Goal: Task Accomplishment & Management: Manage account settings

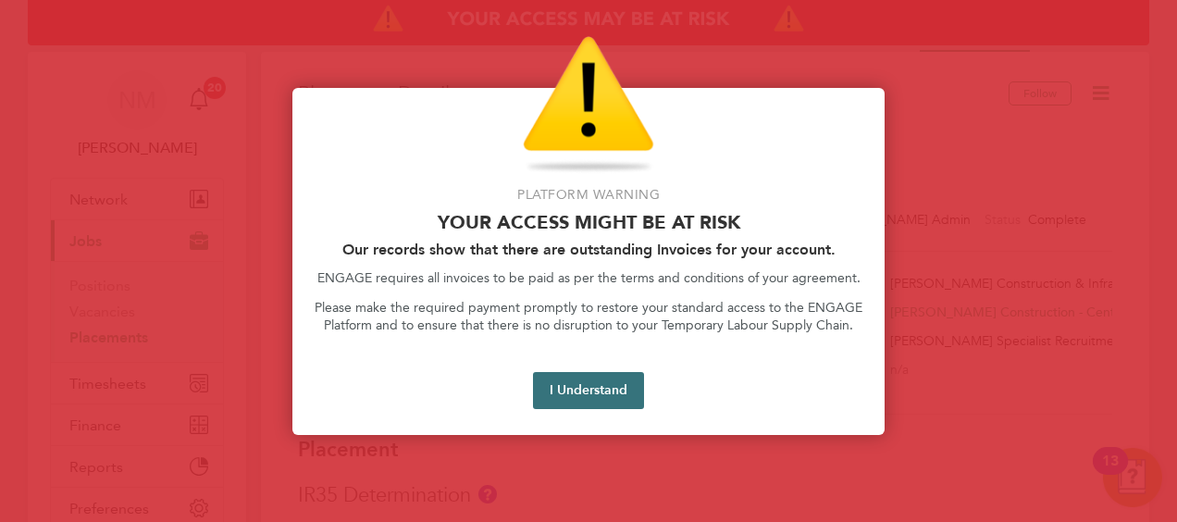
click at [611, 389] on button "I Understand" at bounding box center [588, 390] width 111 height 37
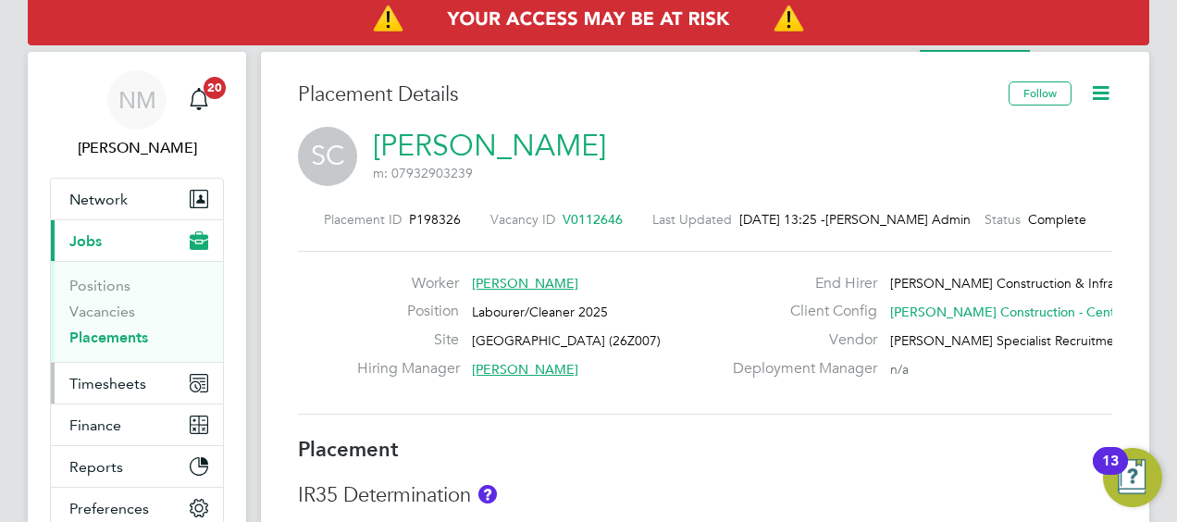
click at [131, 376] on span "Timesheets" at bounding box center [107, 384] width 77 height 18
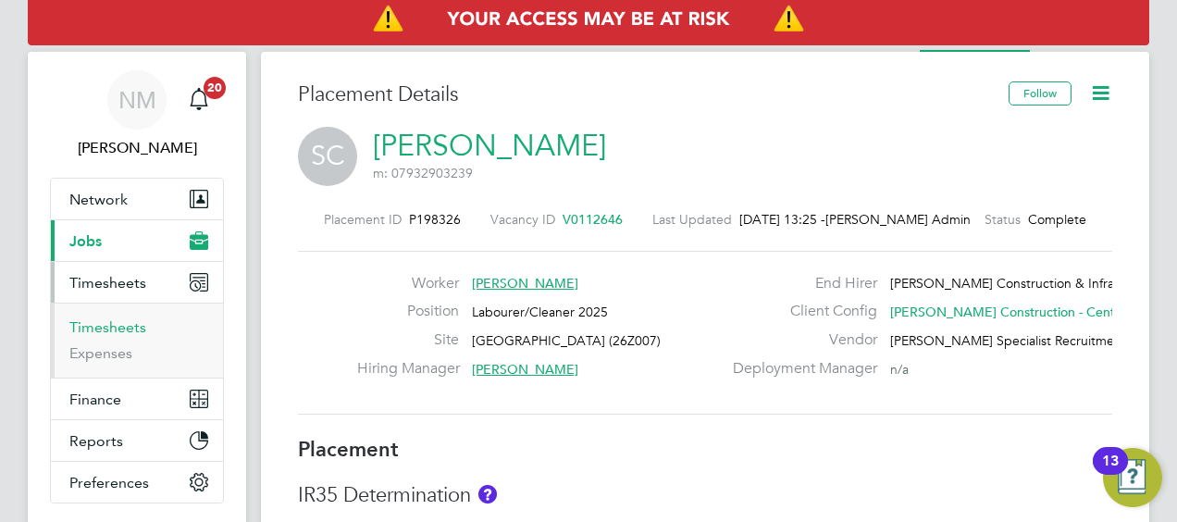
click at [112, 327] on link "Timesheets" at bounding box center [107, 327] width 77 height 18
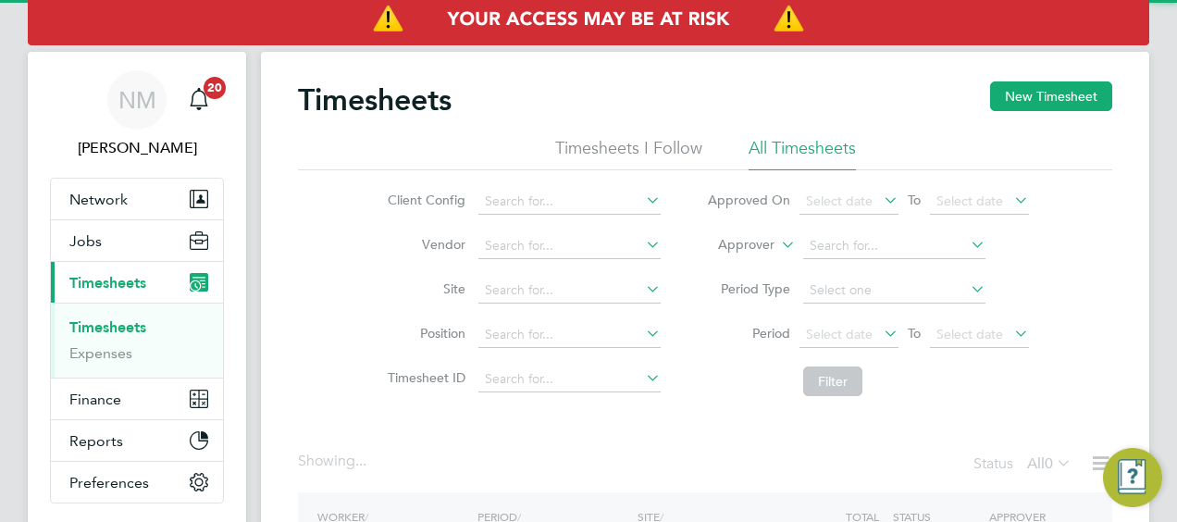
click at [724, 235] on li "Approver" at bounding box center [868, 246] width 368 height 44
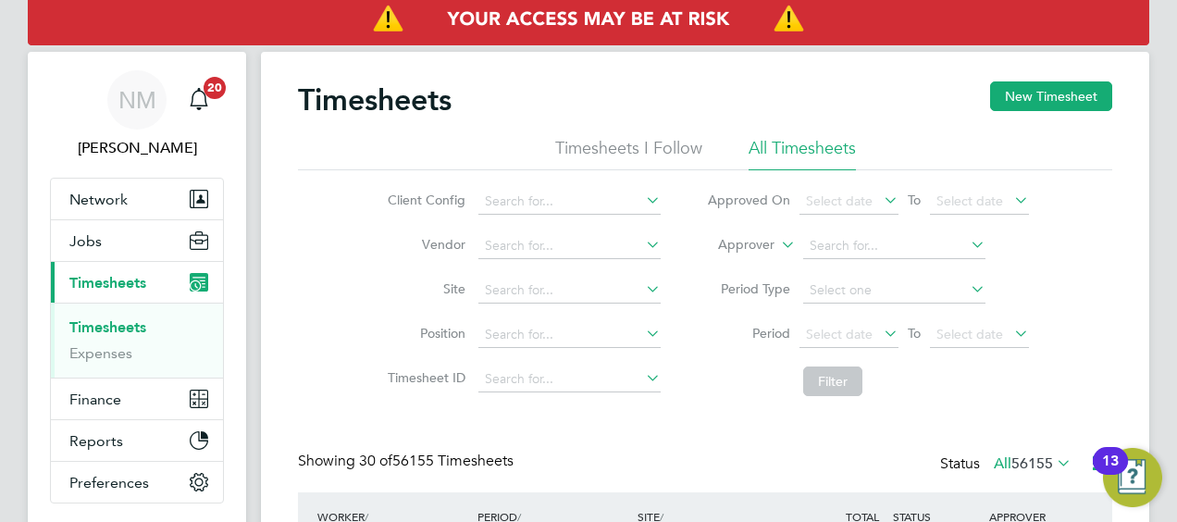
click at [727, 241] on label "Approver" at bounding box center [732, 245] width 83 height 19
click at [727, 254] on li "Worker" at bounding box center [729, 266] width 91 height 24
click at [812, 252] on input at bounding box center [894, 246] width 182 height 26
click at [822, 261] on li "Nathan Wi lliams" at bounding box center [893, 270] width 183 height 25
type input "Nathan Williams"
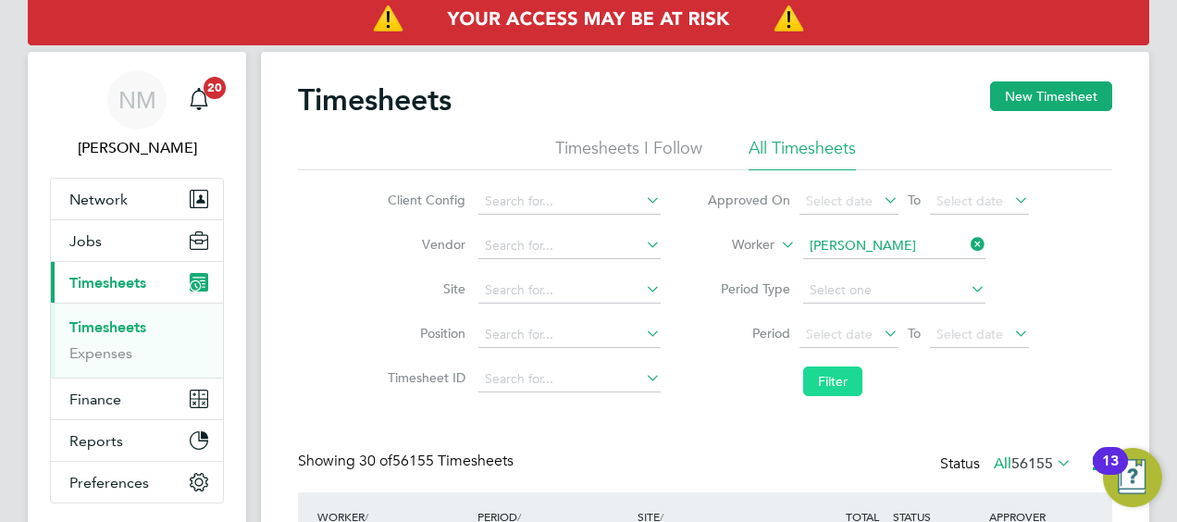
click at [834, 394] on button "Filter" at bounding box center [832, 381] width 59 height 30
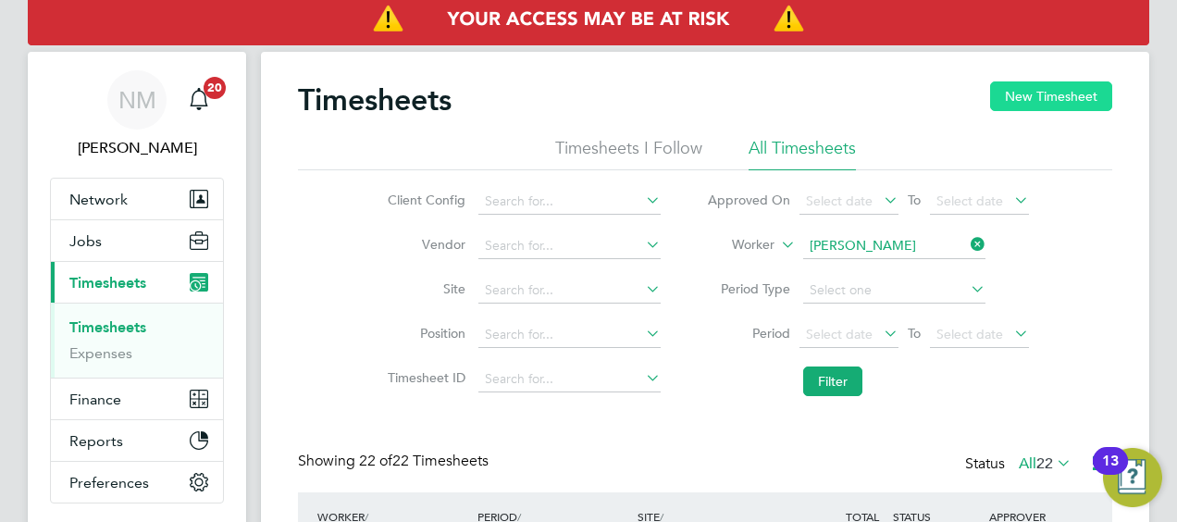
click at [1012, 96] on button "New Timesheet" at bounding box center [1051, 96] width 122 height 30
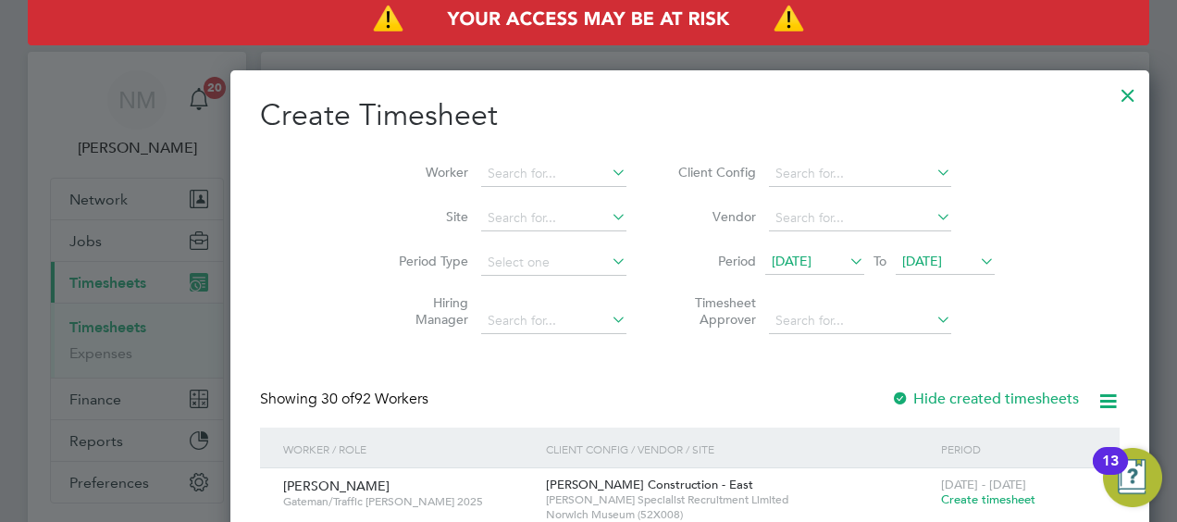
click at [772, 264] on span "28 Jul 2025" at bounding box center [792, 261] width 40 height 17
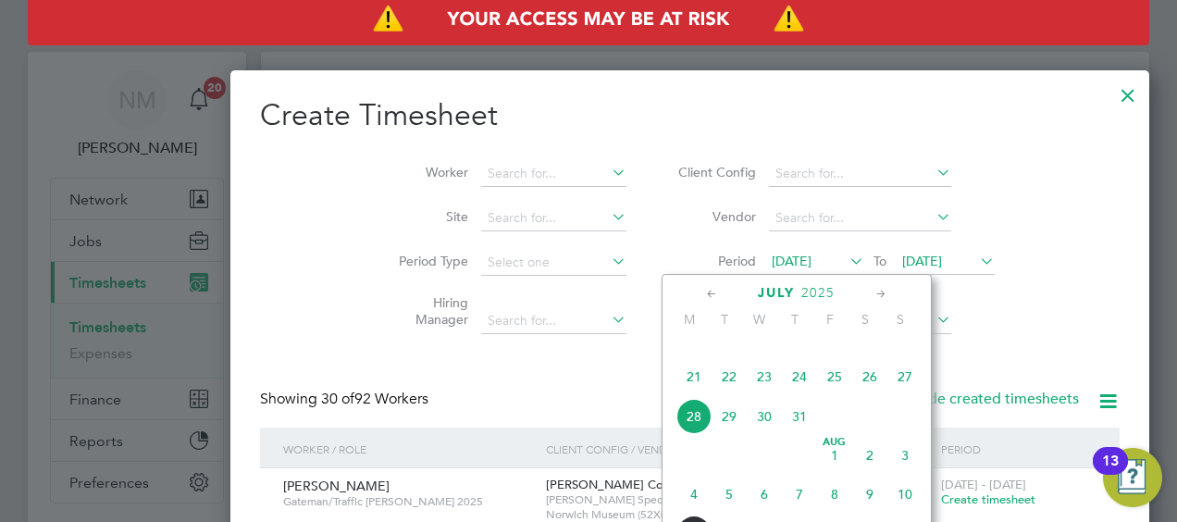
click at [827, 470] on span "Aug 1" at bounding box center [834, 455] width 35 height 35
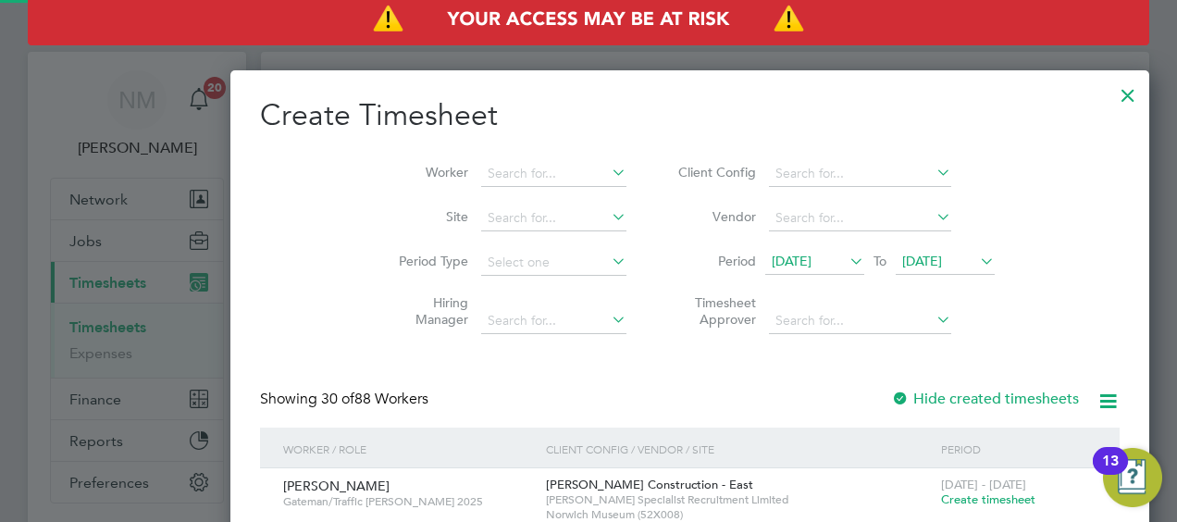
click at [902, 264] on span "04 Aug 2025" at bounding box center [922, 261] width 40 height 17
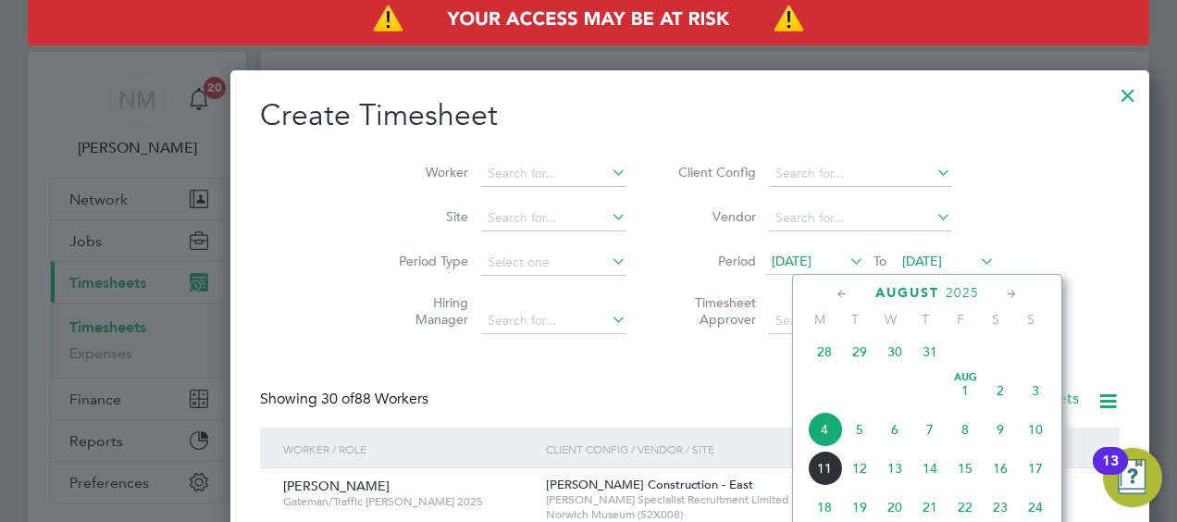
click at [969, 443] on span "8" at bounding box center [965, 429] width 35 height 35
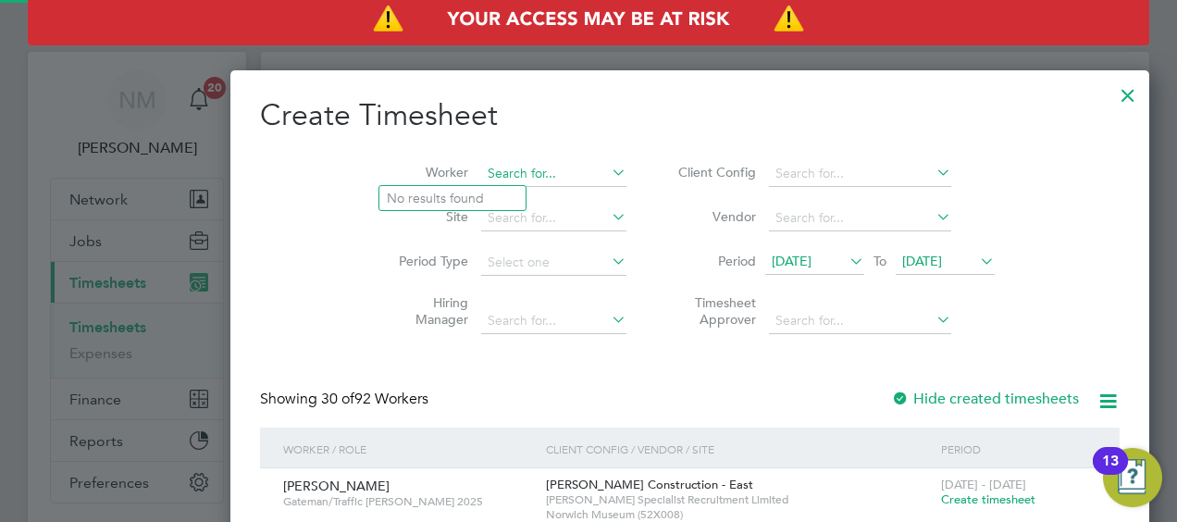
click at [481, 174] on input at bounding box center [553, 174] width 145 height 26
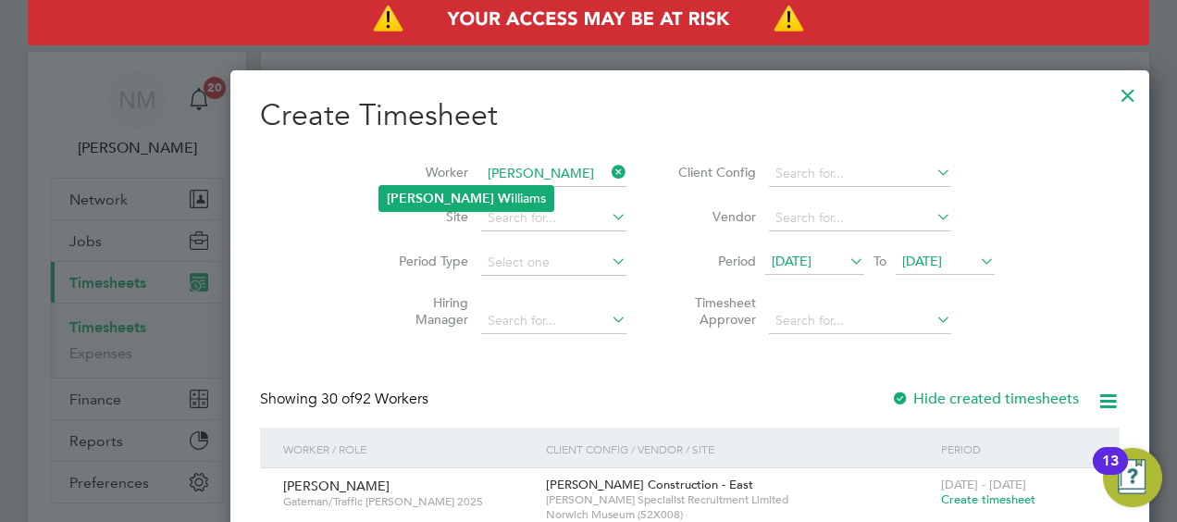
click at [421, 192] on b "Nathan" at bounding box center [440, 199] width 107 height 16
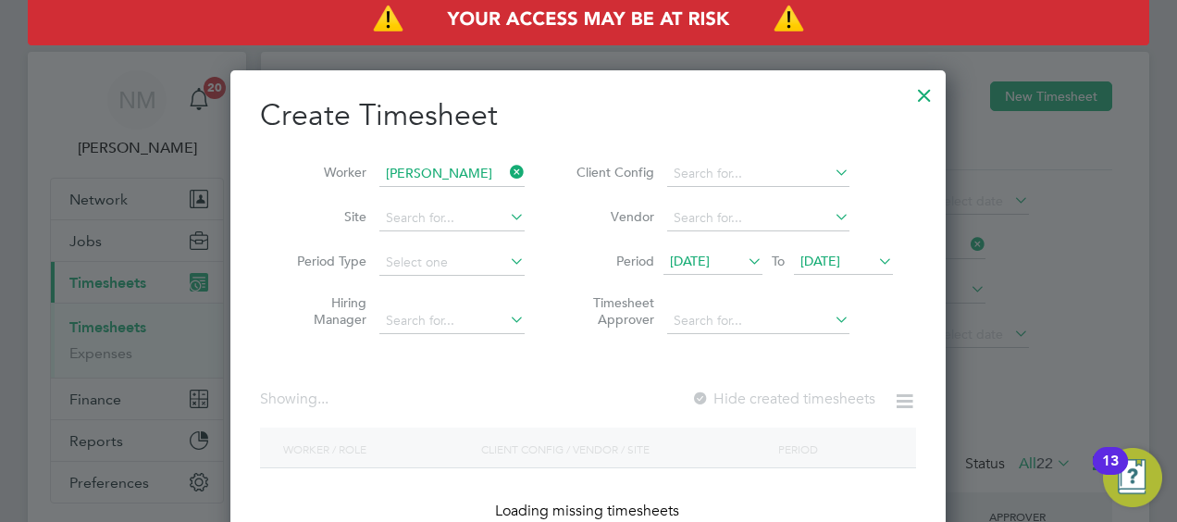
type input "Nathan Williams"
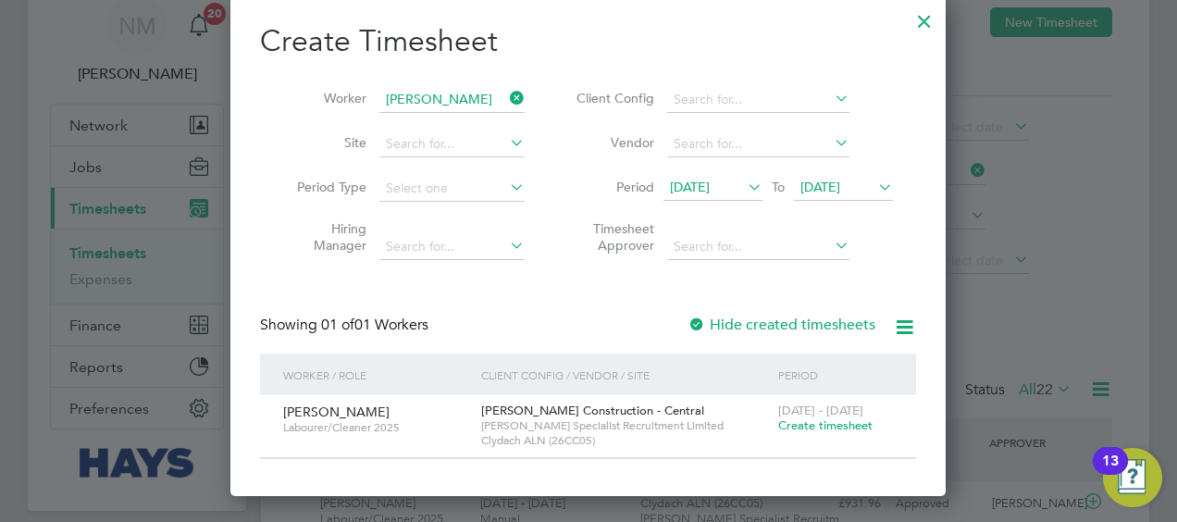
click at [831, 428] on span "Create timesheet" at bounding box center [825, 425] width 94 height 16
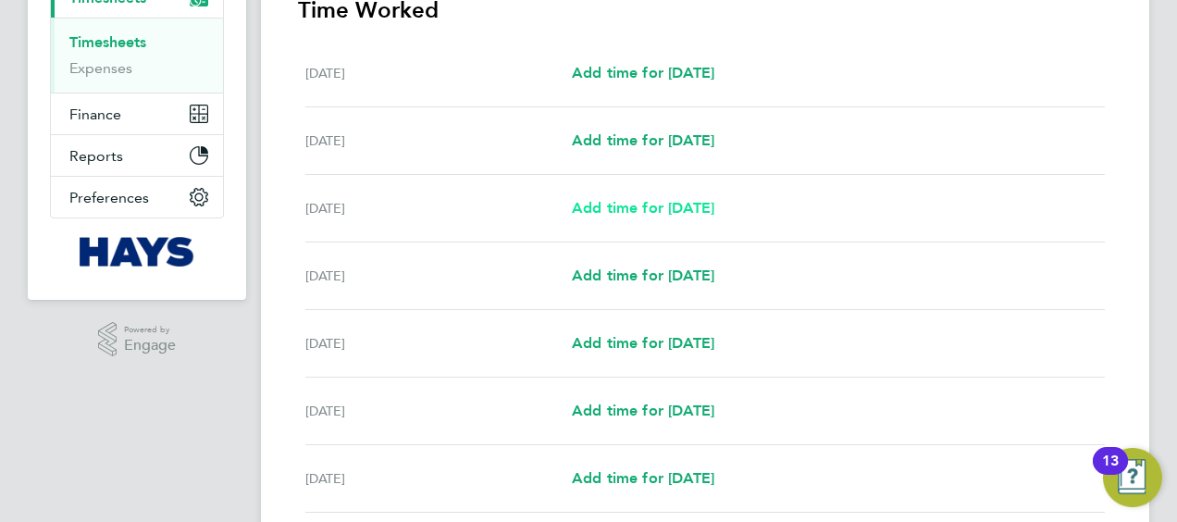
click at [618, 217] on link "Add time for Mon 04 Aug" at bounding box center [643, 208] width 143 height 22
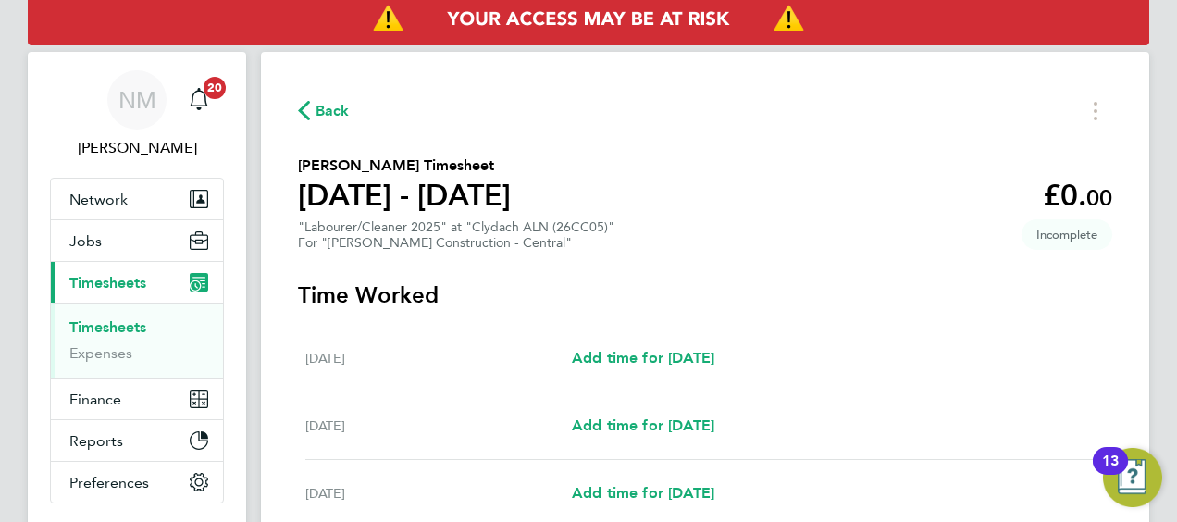
select select "30"
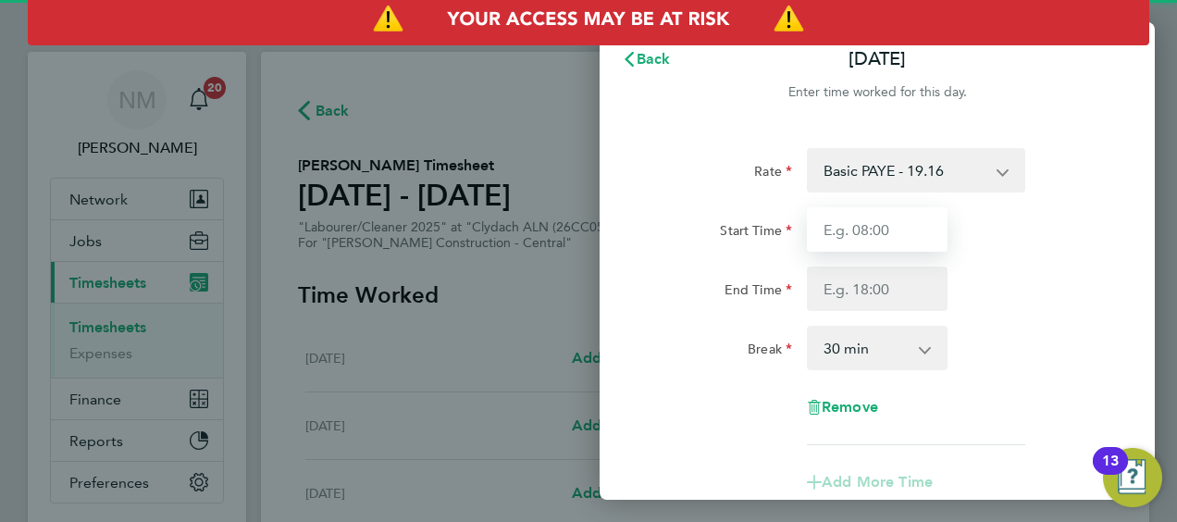
click at [910, 231] on input "Start Time" at bounding box center [877, 229] width 141 height 44
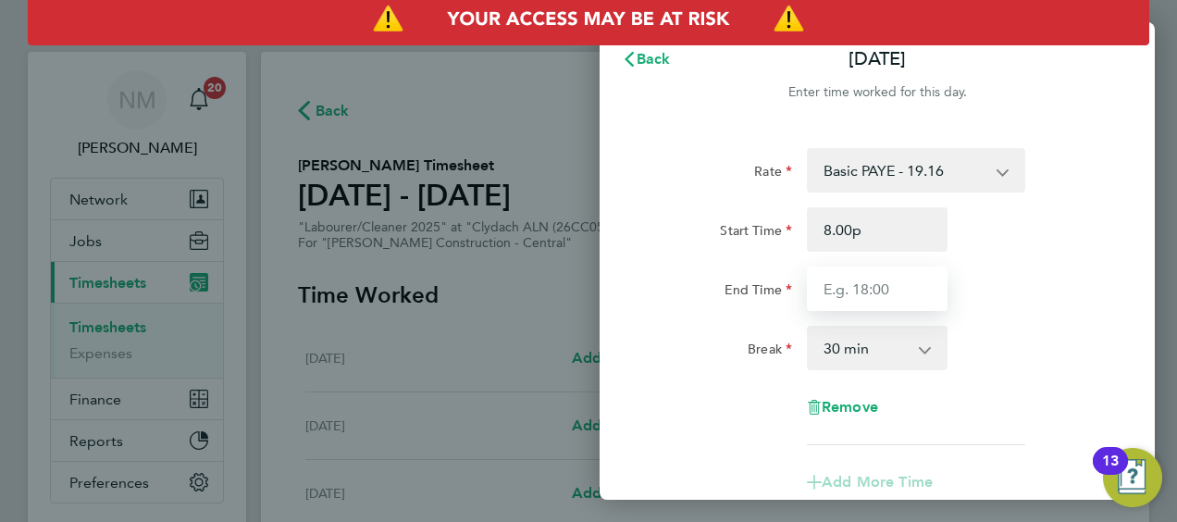
type input "08:00"
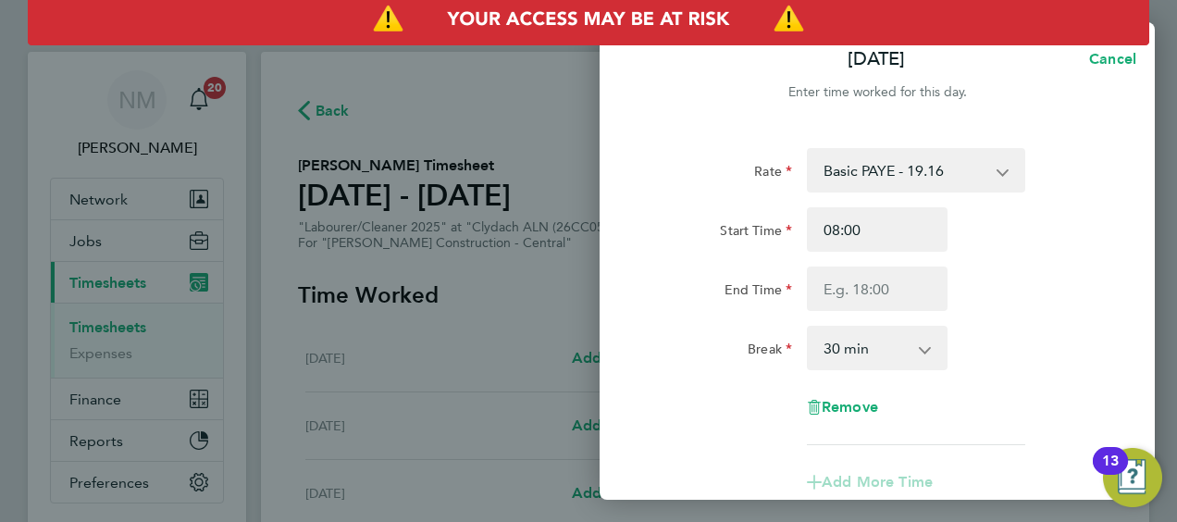
click at [888, 314] on div "Rate Basic PAYE - 19.16 Weekday OT 45h+ - 27.81 Sat first 4h - 27.81 Sat after …" at bounding box center [878, 296] width 452 height 297
click at [888, 309] on input "End Time" at bounding box center [877, 289] width 141 height 44
type input "17:30"
click at [1025, 318] on div "Rate Basic PAYE - 19.16 Weekday OT 45h+ - 27.81 Sat first 4h - 27.81 Sat after …" at bounding box center [878, 311] width 452 height 327
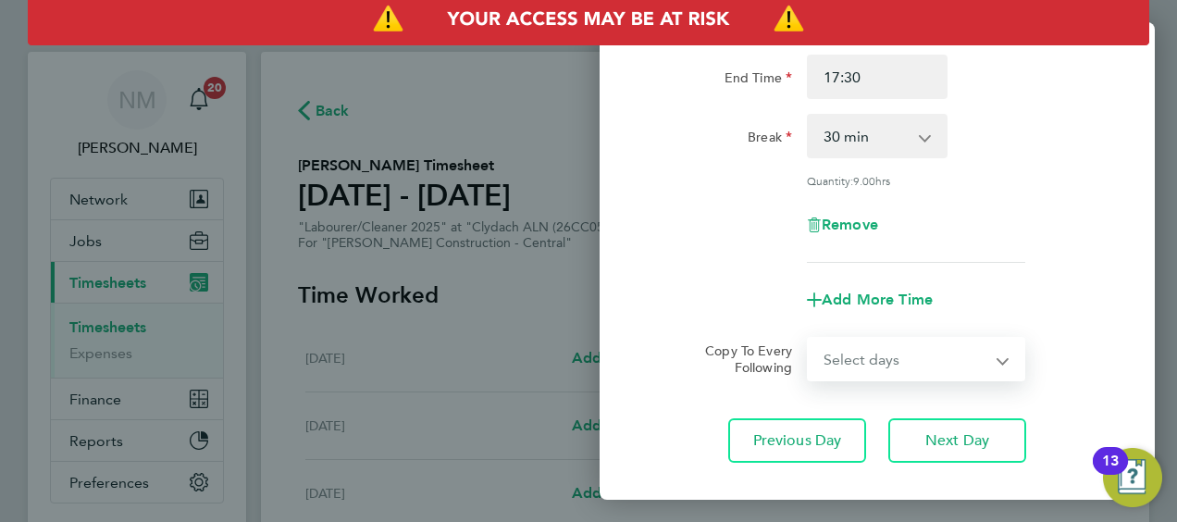
click at [875, 357] on select "Select days Day [DATE] [DATE] [DATE] [DATE]" at bounding box center [906, 359] width 194 height 41
select select "DAY"
click at [809, 339] on select "Select days Day [DATE] [DATE] [DATE] [DATE]" at bounding box center [906, 359] width 194 height 41
select select "[DATE]"
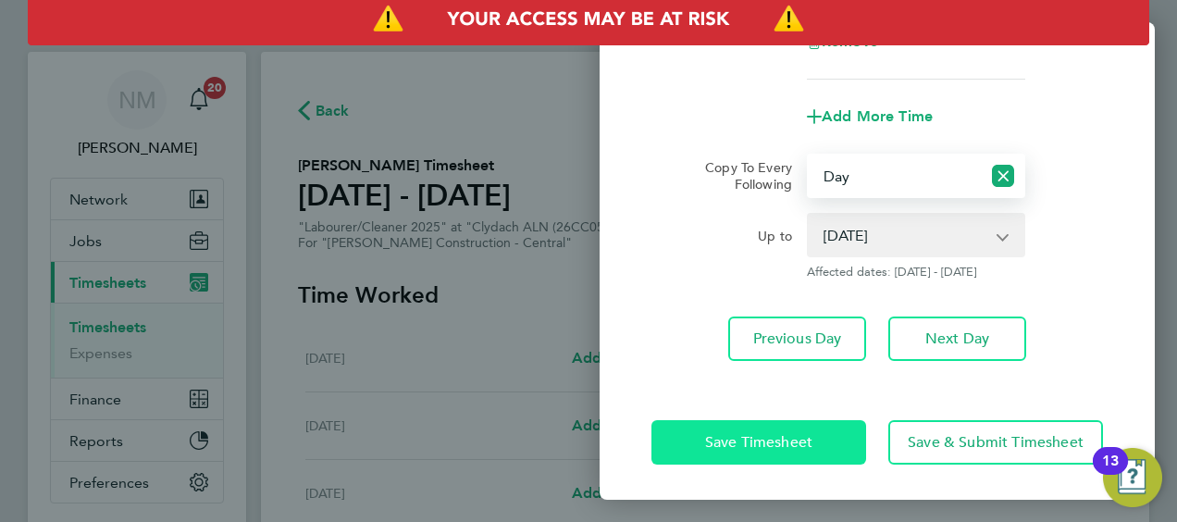
click at [744, 428] on button "Save Timesheet" at bounding box center [759, 442] width 215 height 44
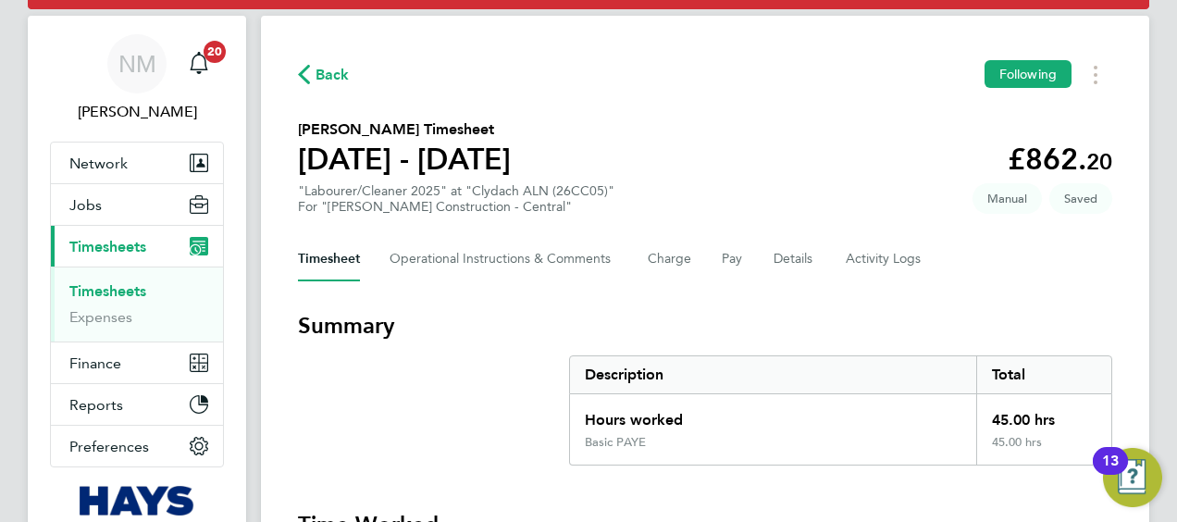
click at [313, 88] on div "Back Following" at bounding box center [705, 74] width 814 height 29
click at [315, 84] on button "Back" at bounding box center [324, 74] width 52 height 23
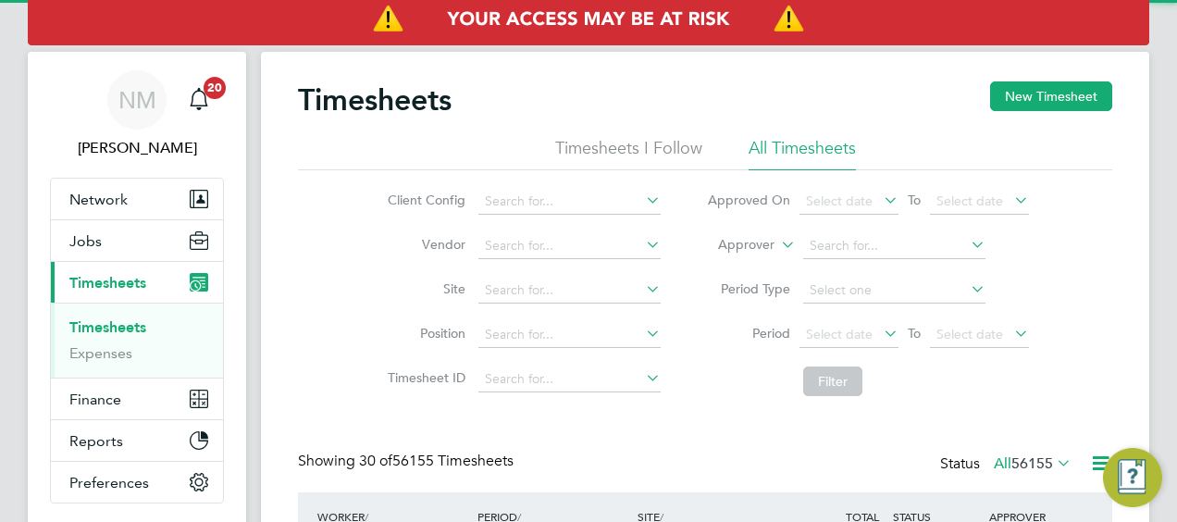
click at [748, 259] on li "Approver" at bounding box center [868, 246] width 368 height 44
click at [716, 226] on li "Approver" at bounding box center [868, 246] width 368 height 44
click at [720, 234] on li "Approver" at bounding box center [868, 246] width 368 height 44
click at [728, 242] on label "Approver" at bounding box center [732, 245] width 83 height 19
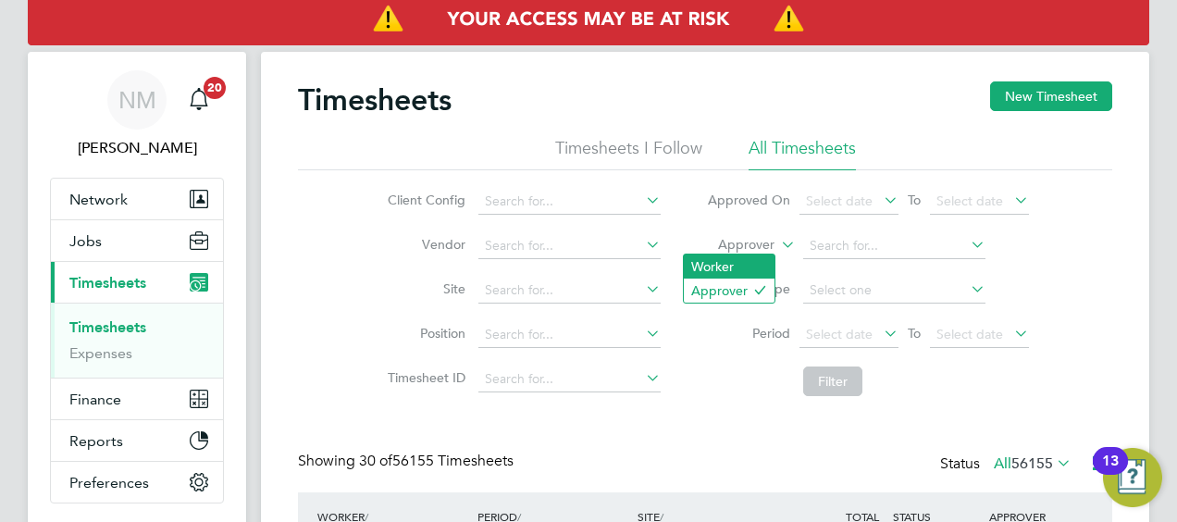
click at [728, 263] on li "Worker" at bounding box center [729, 266] width 91 height 24
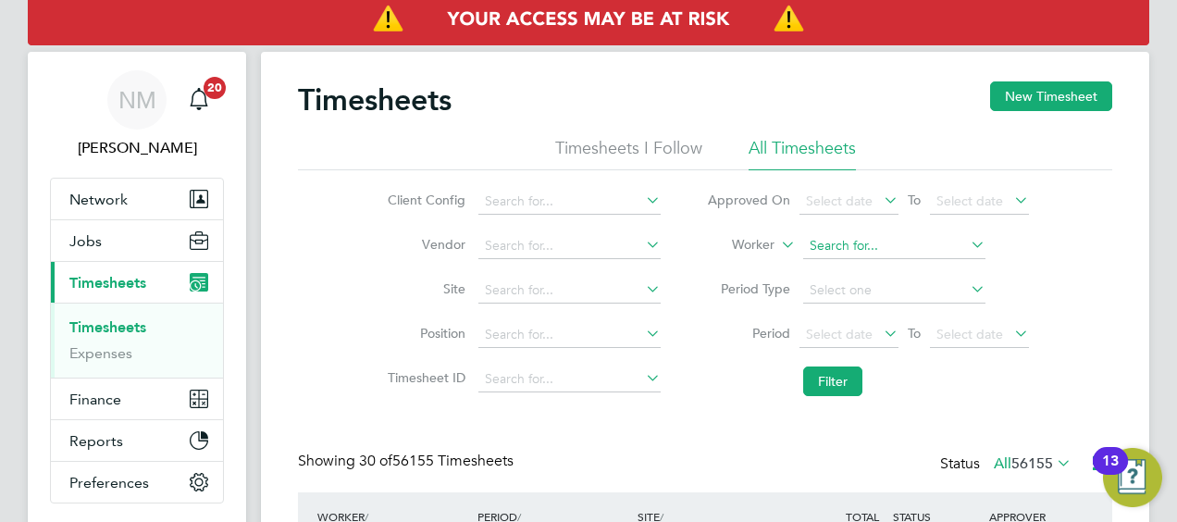
click at [831, 252] on input at bounding box center [894, 246] width 182 height 26
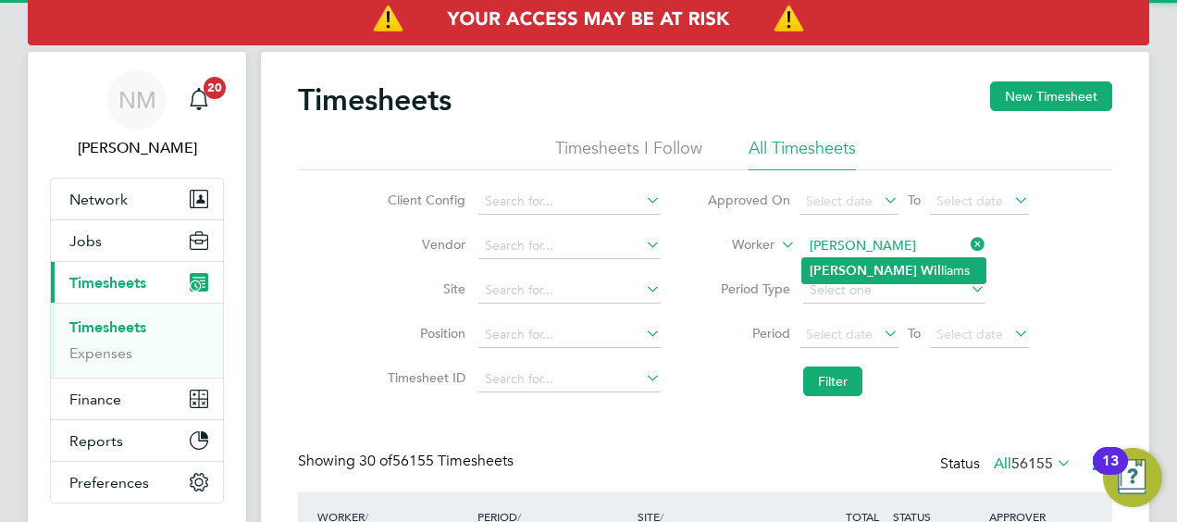
click at [833, 259] on li "Nathan Wil liams" at bounding box center [893, 270] width 183 height 25
type input "Nathan Williams"
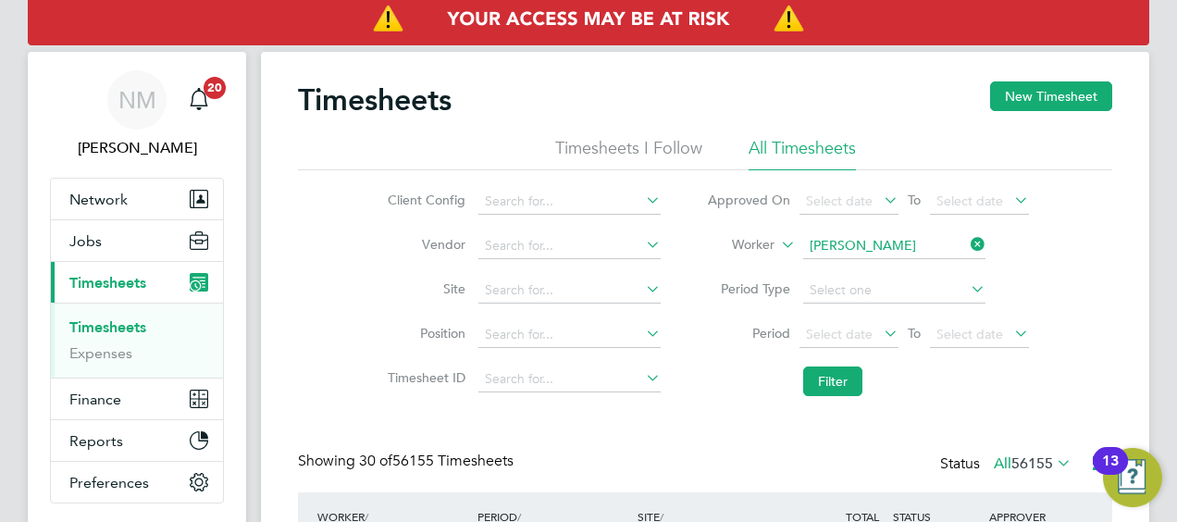
click at [832, 363] on li "Filter" at bounding box center [868, 381] width 368 height 48
click at [832, 366] on button "Filter" at bounding box center [832, 381] width 59 height 30
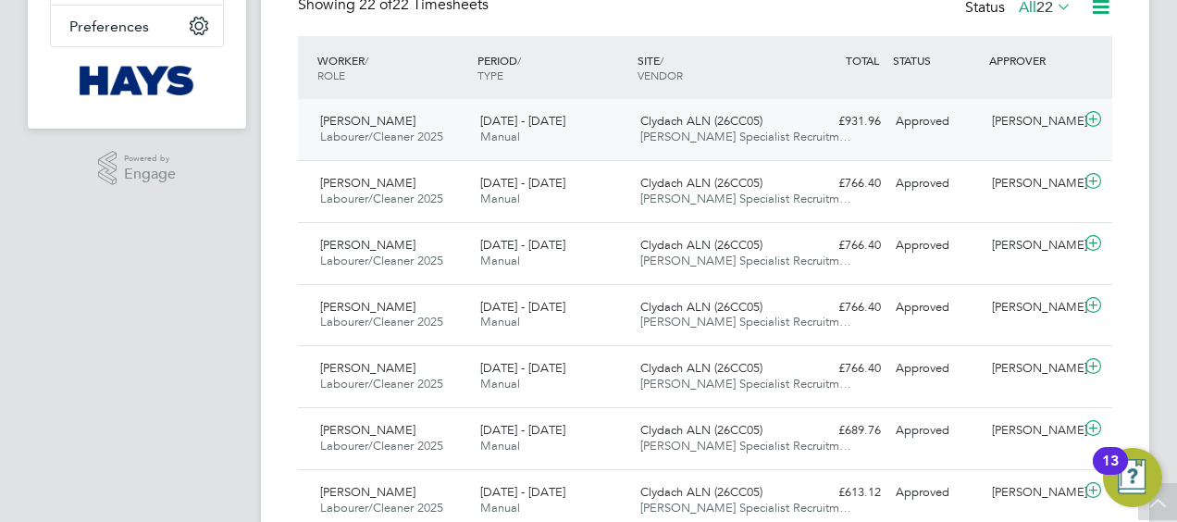
click at [659, 146] on div "Clydach ALN (26CC05) Hays Specialist Recruitm…" at bounding box center [713, 129] width 160 height 46
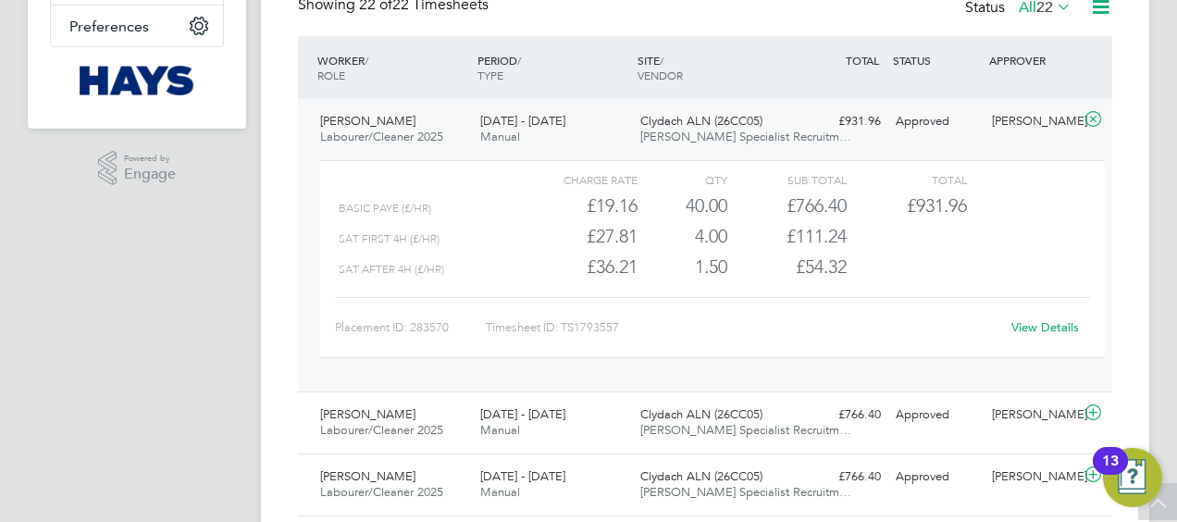
click at [1018, 325] on link "View Details" at bounding box center [1046, 327] width 68 height 16
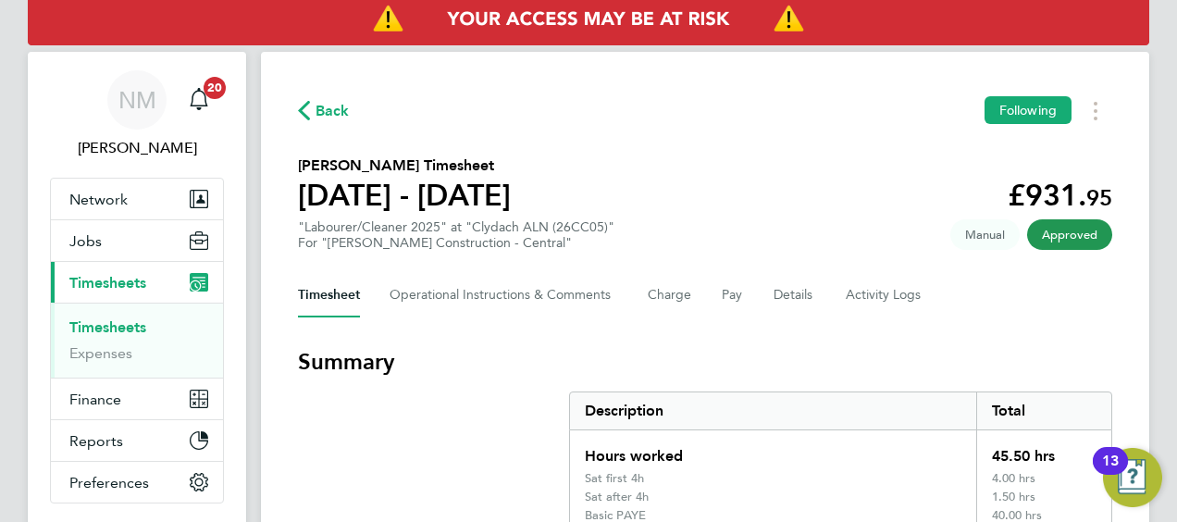
click at [339, 118] on span "Back" at bounding box center [333, 111] width 34 height 22
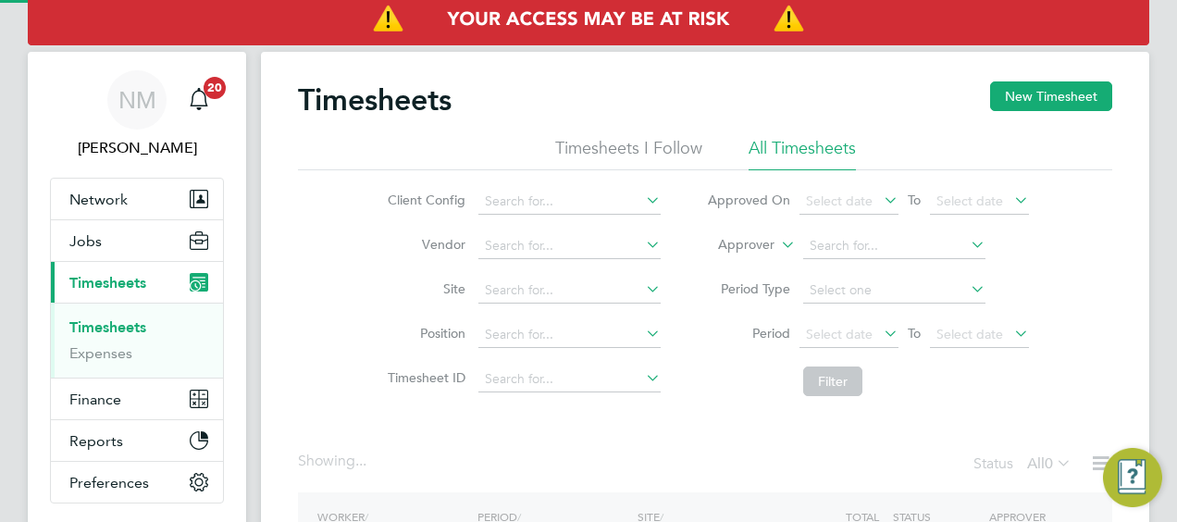
click at [738, 244] on label "Approver" at bounding box center [732, 245] width 83 height 19
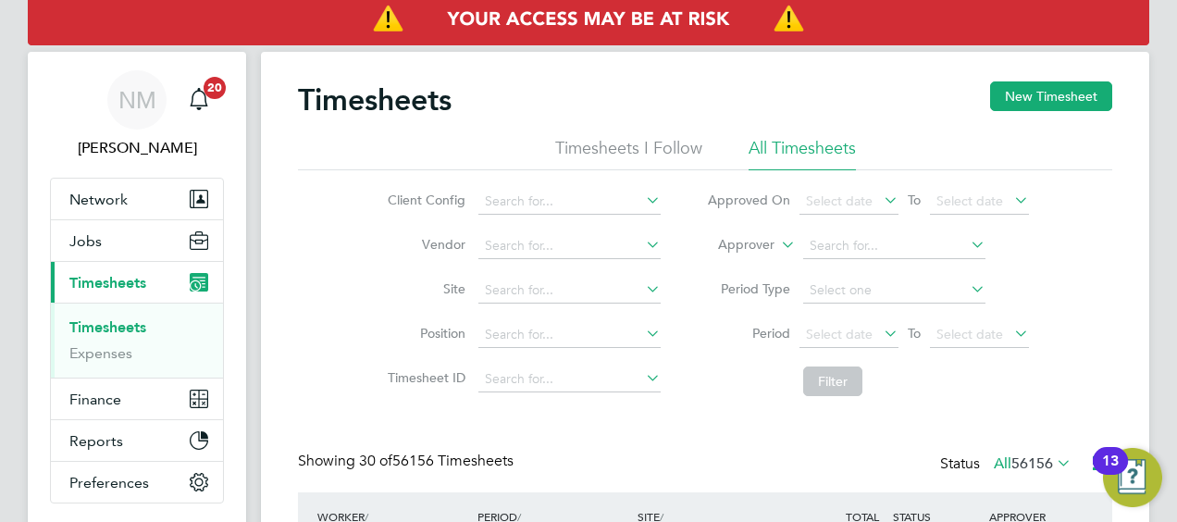
click at [739, 263] on li "Worker" at bounding box center [729, 266] width 91 height 24
click at [823, 242] on input at bounding box center [894, 246] width 182 height 26
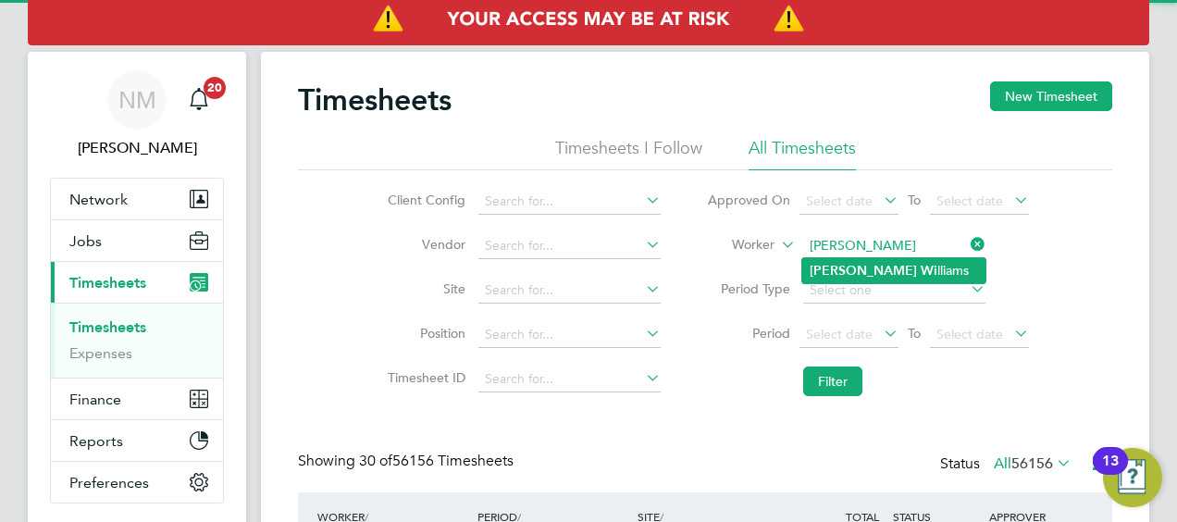
click at [843, 270] on b "Nathan" at bounding box center [863, 271] width 107 height 16
type input "Nathan Williams"
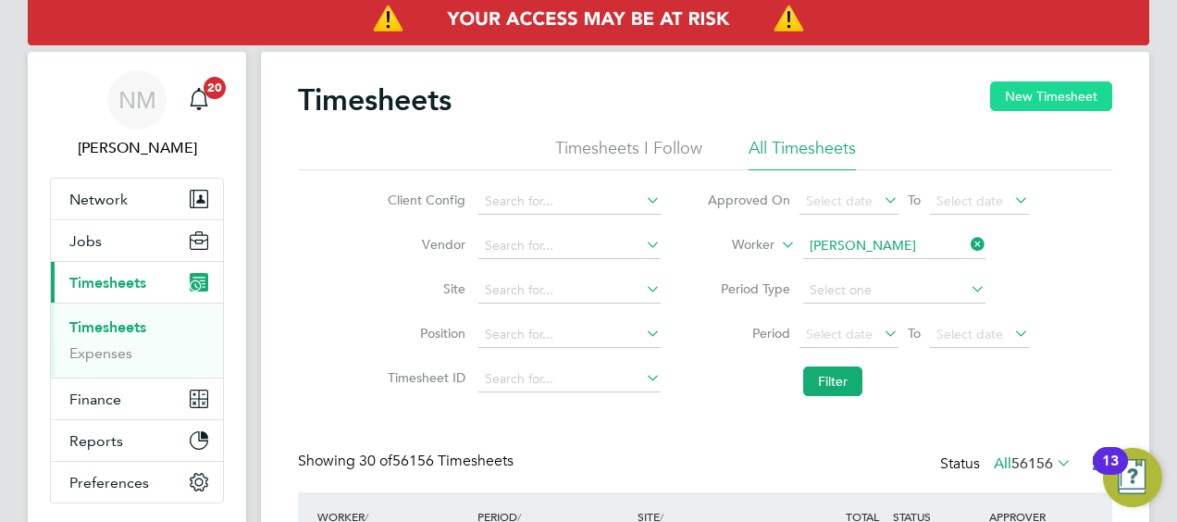
click at [1011, 96] on button "New Timesheet" at bounding box center [1051, 96] width 122 height 30
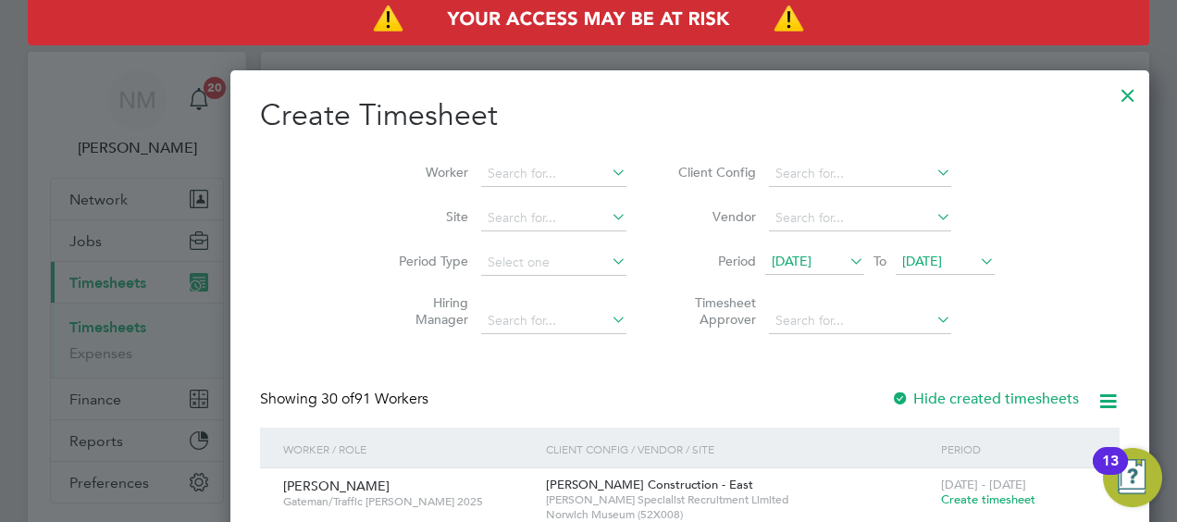
click at [411, 159] on li "Worker" at bounding box center [506, 174] width 288 height 44
click at [765, 270] on span "28 Jul 2025" at bounding box center [814, 262] width 99 height 25
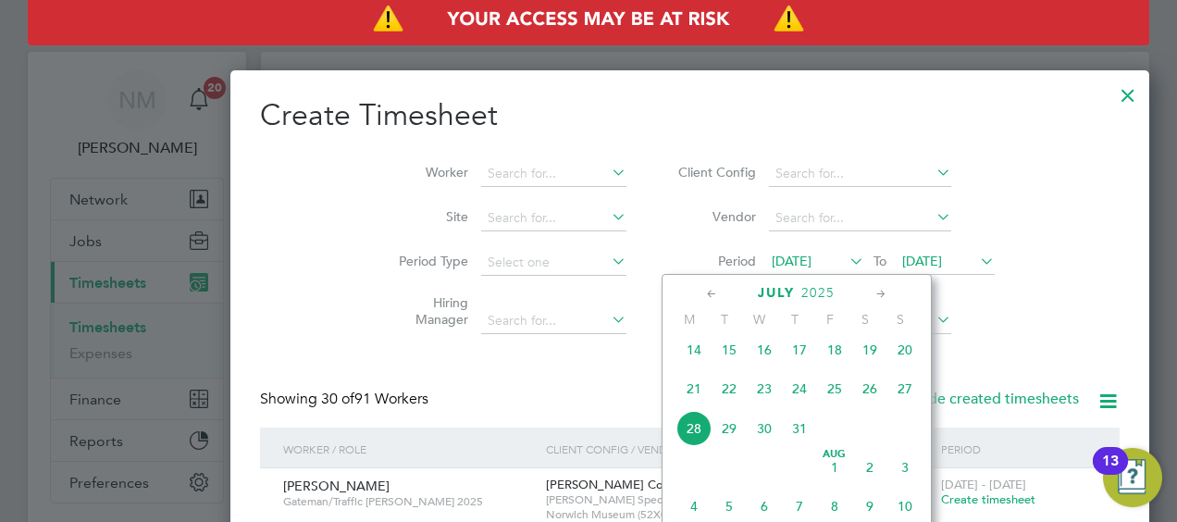
click at [845, 459] on span "Aug" at bounding box center [834, 454] width 35 height 9
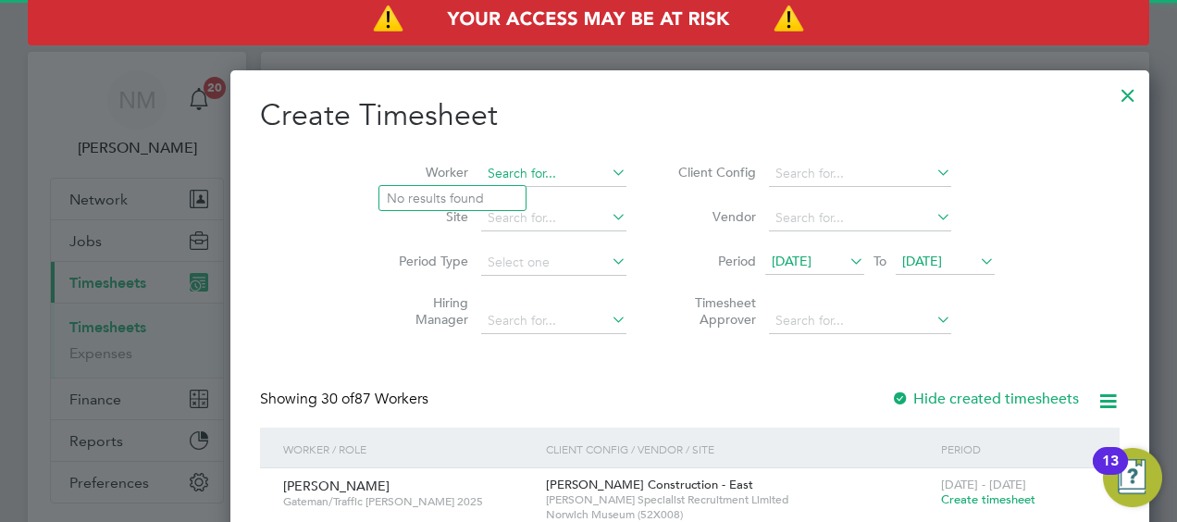
click at [481, 167] on input at bounding box center [553, 174] width 145 height 26
click at [465, 206] on li "Nathan Wi lliams" at bounding box center [466, 198] width 174 height 25
type input "Nathan Williams"
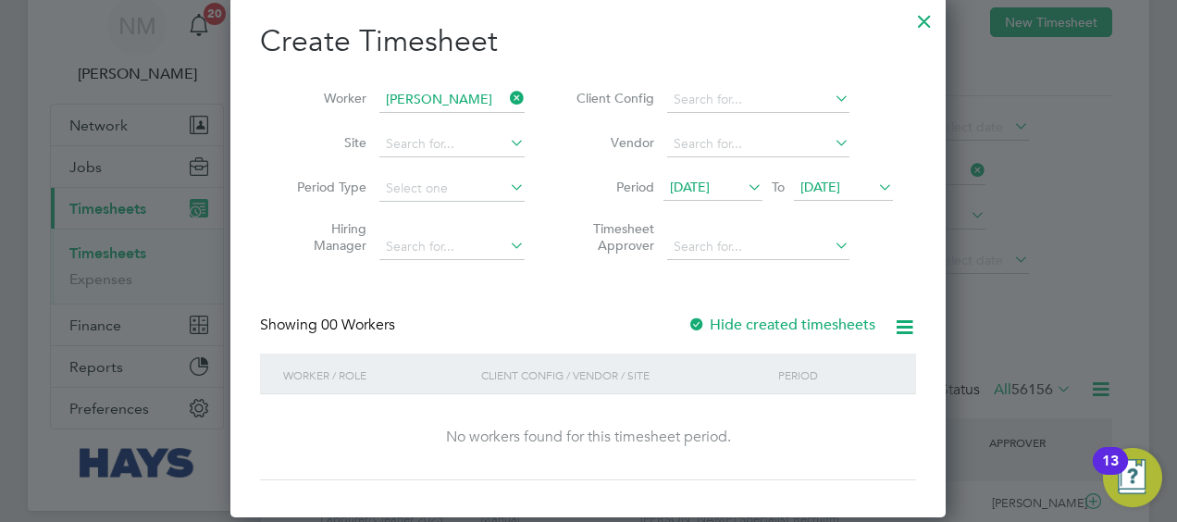
click at [828, 188] on span "04 Aug 2025" at bounding box center [821, 187] width 40 height 17
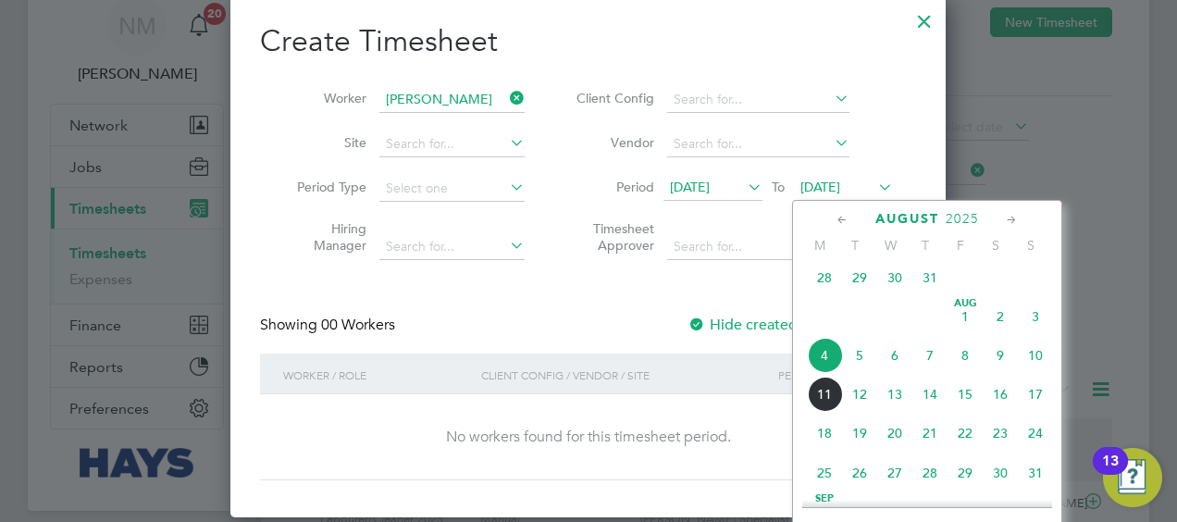
click at [973, 373] on span "8" at bounding box center [965, 355] width 35 height 35
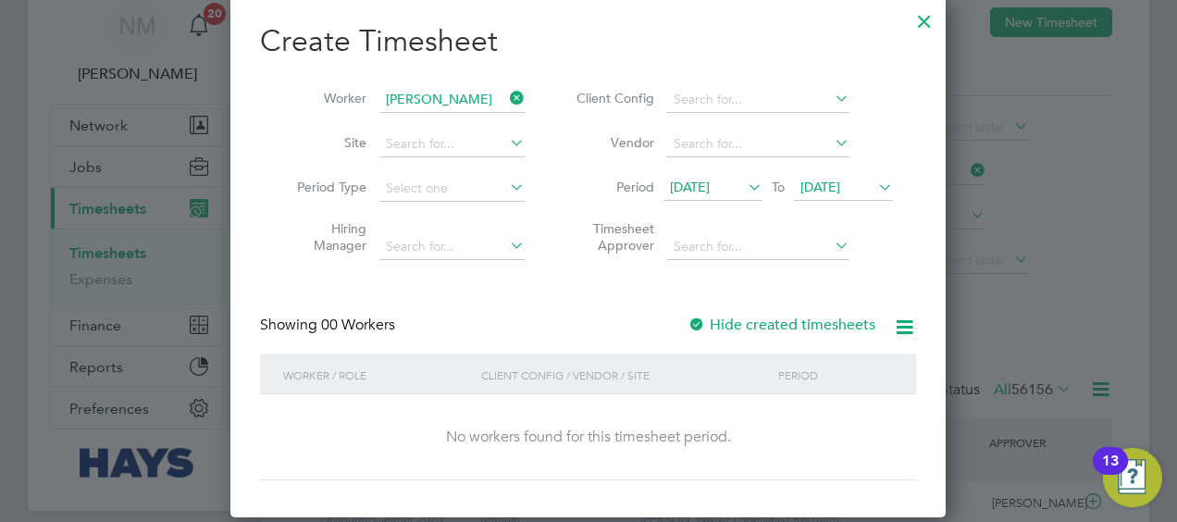
click at [700, 196] on span "01 Aug 2025" at bounding box center [713, 188] width 99 height 25
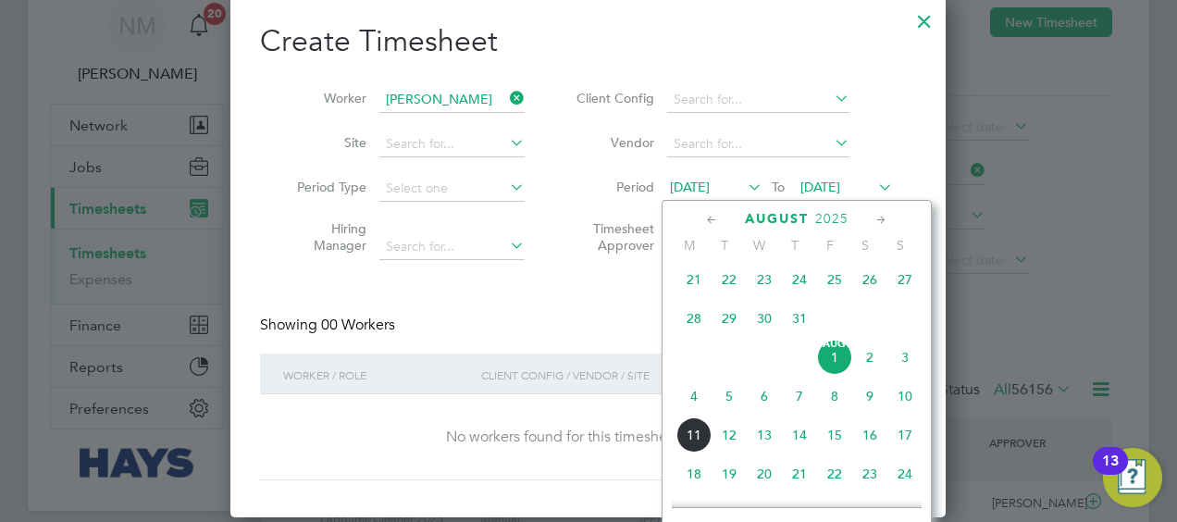
click at [827, 363] on span "Aug 1" at bounding box center [834, 357] width 35 height 35
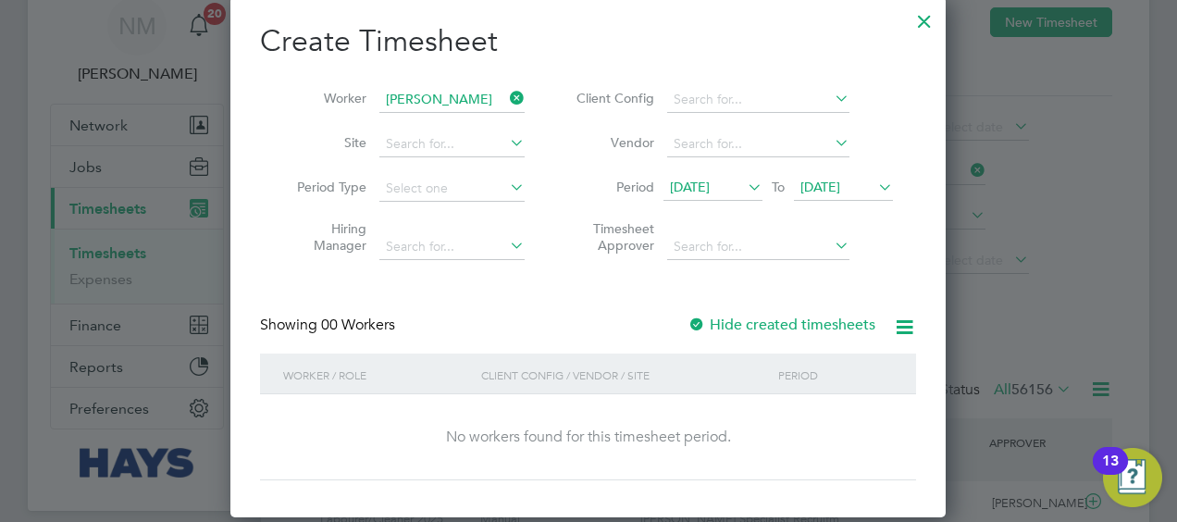
click at [914, 21] on div at bounding box center [924, 16] width 33 height 33
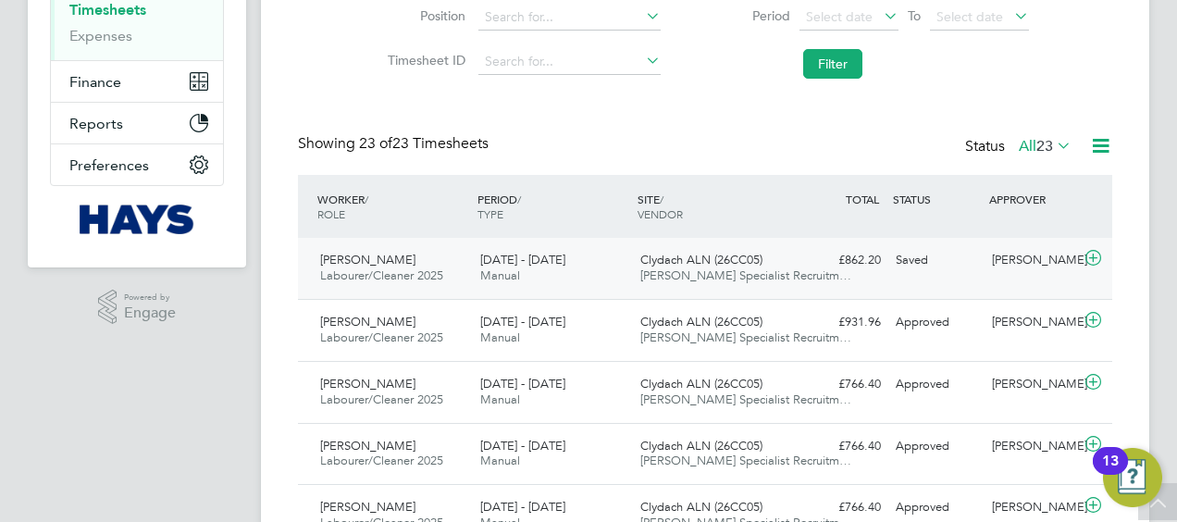
click at [811, 296] on div "Nathan Williams Labourer/Cleaner 2025 2 - 8 Aug 2025 2 - 8 Aug 2025 Manual Clyd…" at bounding box center [705, 268] width 814 height 61
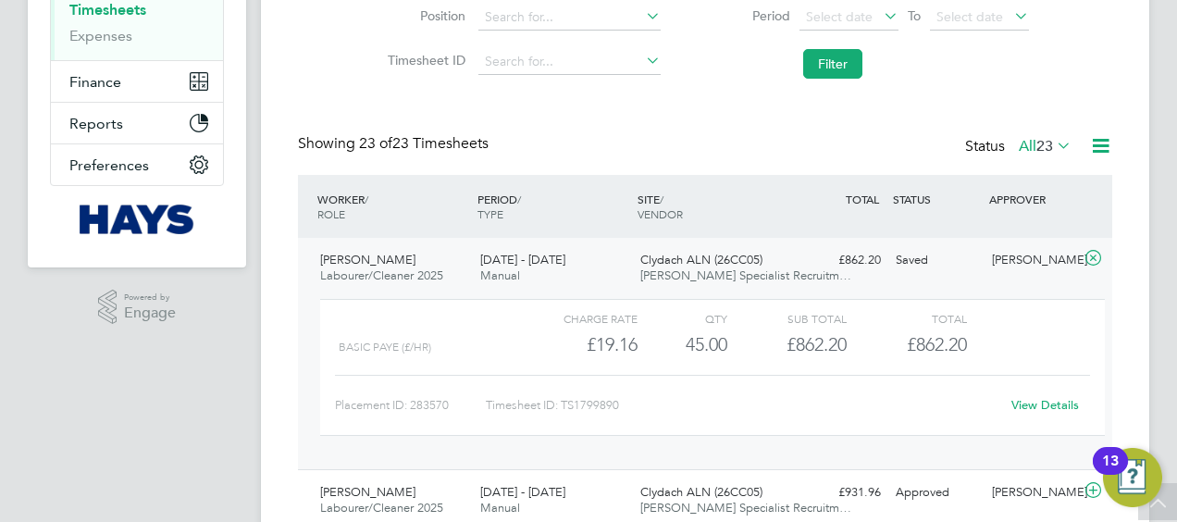
click at [1035, 397] on link "View Details" at bounding box center [1046, 405] width 68 height 16
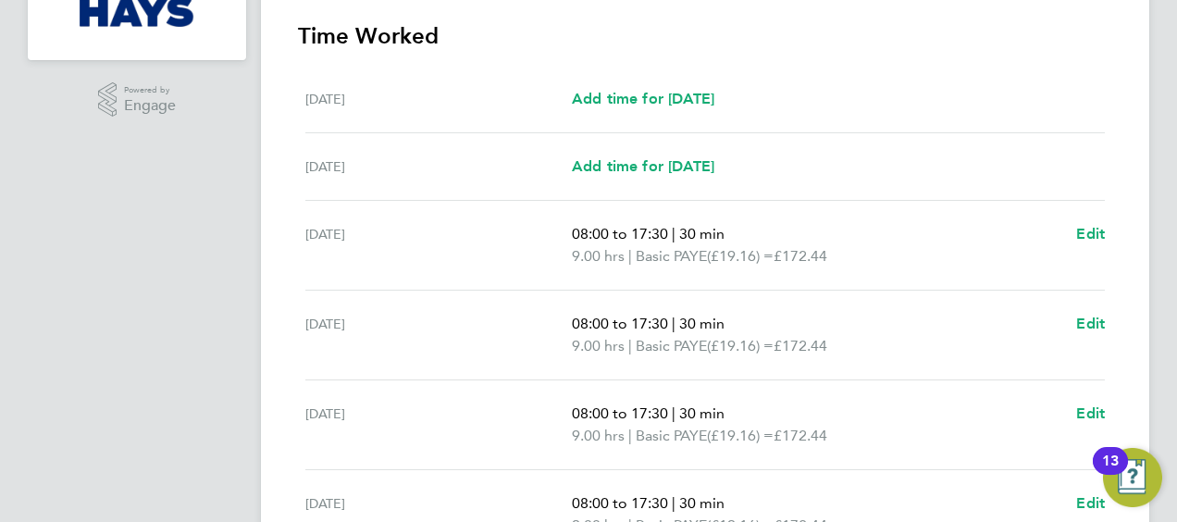
scroll to position [526, 0]
click at [1078, 230] on span "Edit" at bounding box center [1090, 233] width 29 height 18
select select "30"
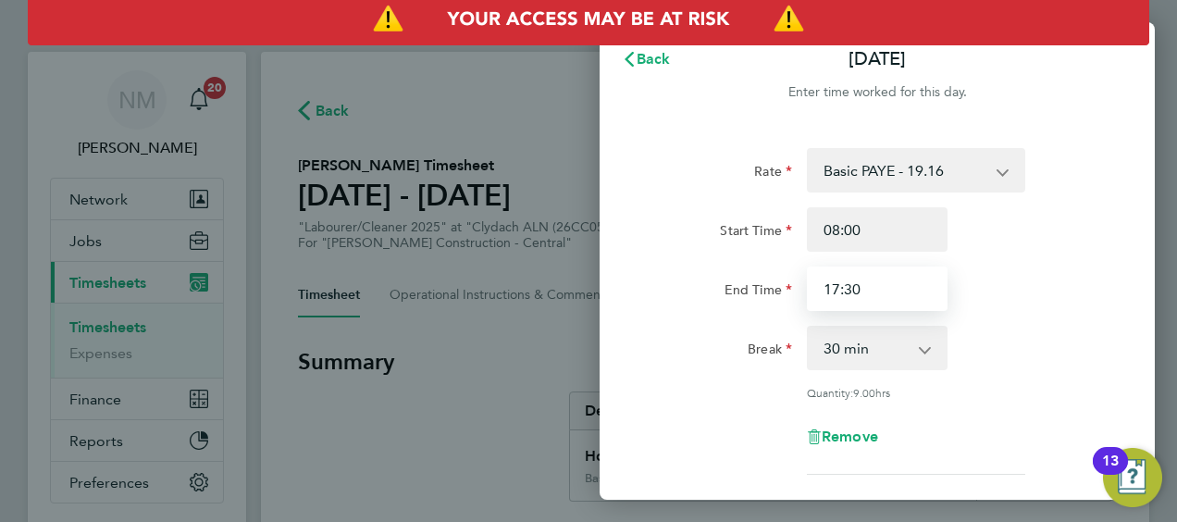
click at [888, 292] on input "17:30" at bounding box center [877, 289] width 141 height 44
type input "17:00"
click at [1016, 323] on div "Rate Basic PAYE - 19.16 Weekday OT 45h+ - 27.81 Sat first 4h - 27.81 Sat after …" at bounding box center [878, 311] width 452 height 327
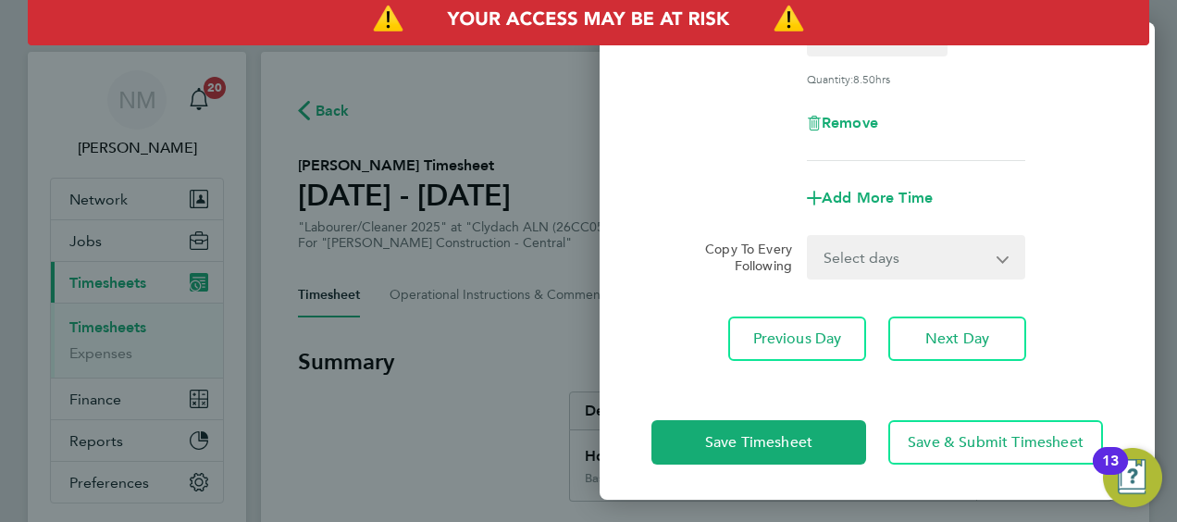
click at [844, 246] on select "Select days Day [DATE] [DATE] [DATE] [DATE]" at bounding box center [906, 257] width 194 height 41
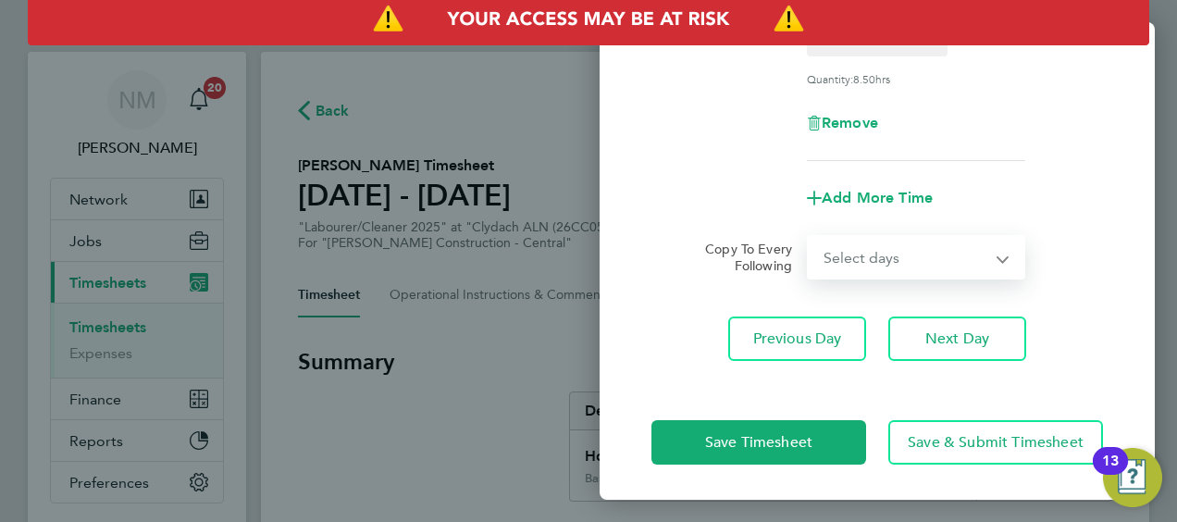
select select "DAY"
click at [809, 237] on select "Select days Day [DATE] [DATE] [DATE] [DATE]" at bounding box center [906, 257] width 194 height 41
select select "[DATE]"
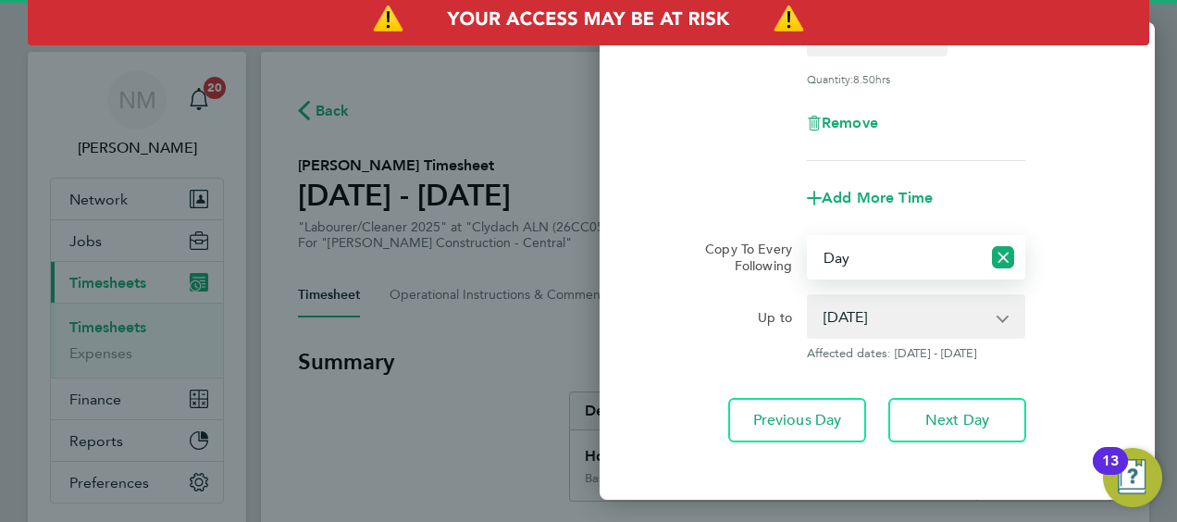
scroll to position [395, 0]
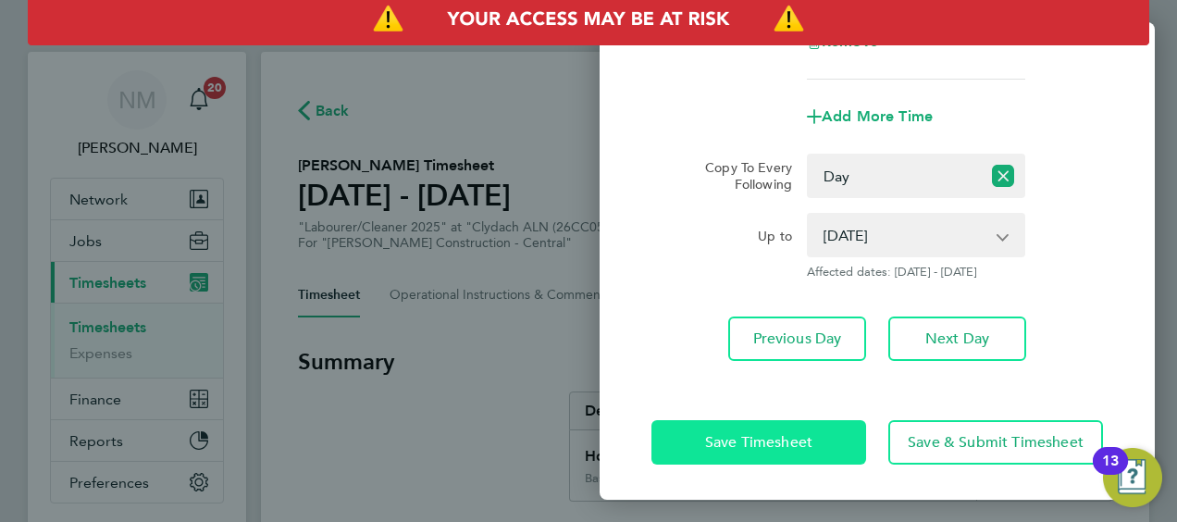
click at [720, 424] on button "Save Timesheet" at bounding box center [759, 442] width 215 height 44
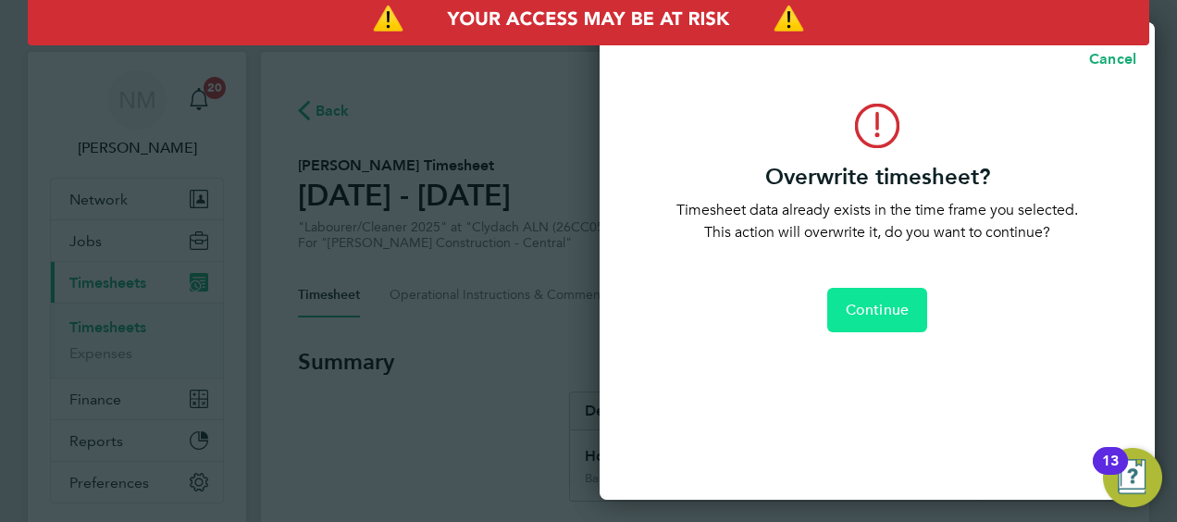
click at [846, 328] on button "Continue" at bounding box center [877, 310] width 100 height 44
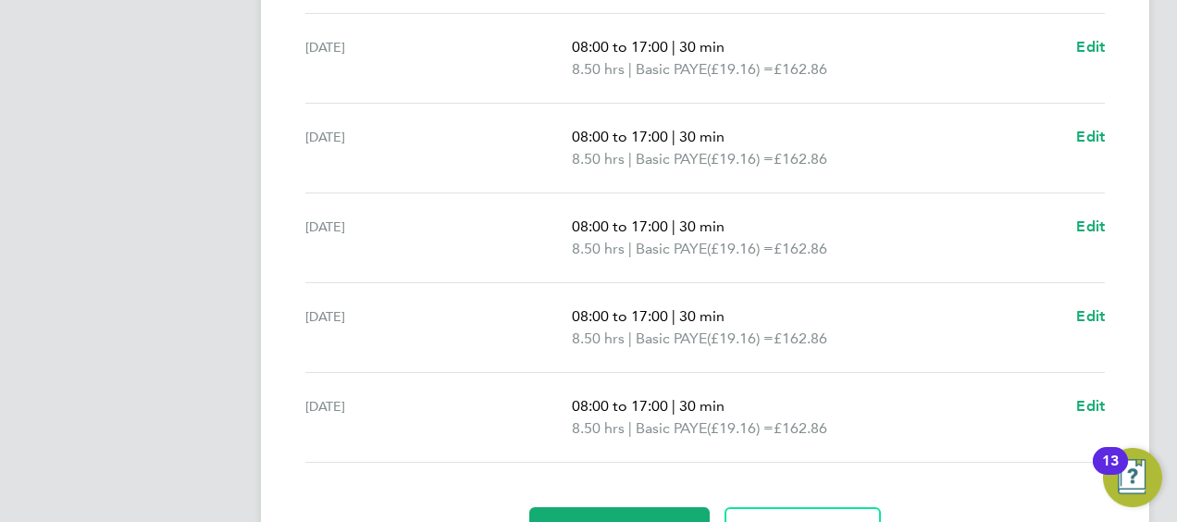
scroll to position [812, 0]
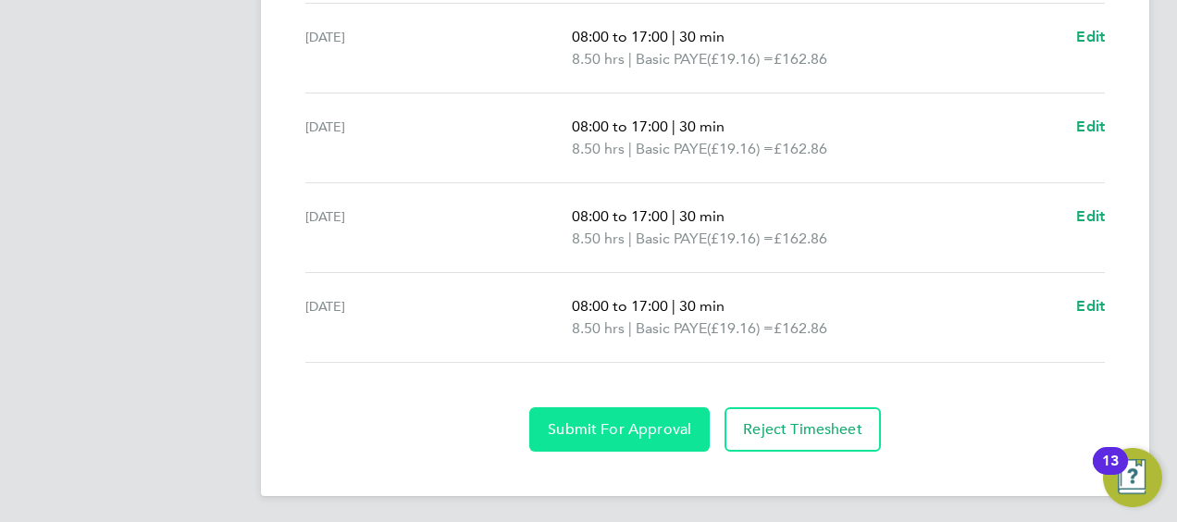
click at [558, 424] on span "Submit For Approval" at bounding box center [619, 429] width 143 height 19
